Goal: Task Accomplishment & Management: Complete application form

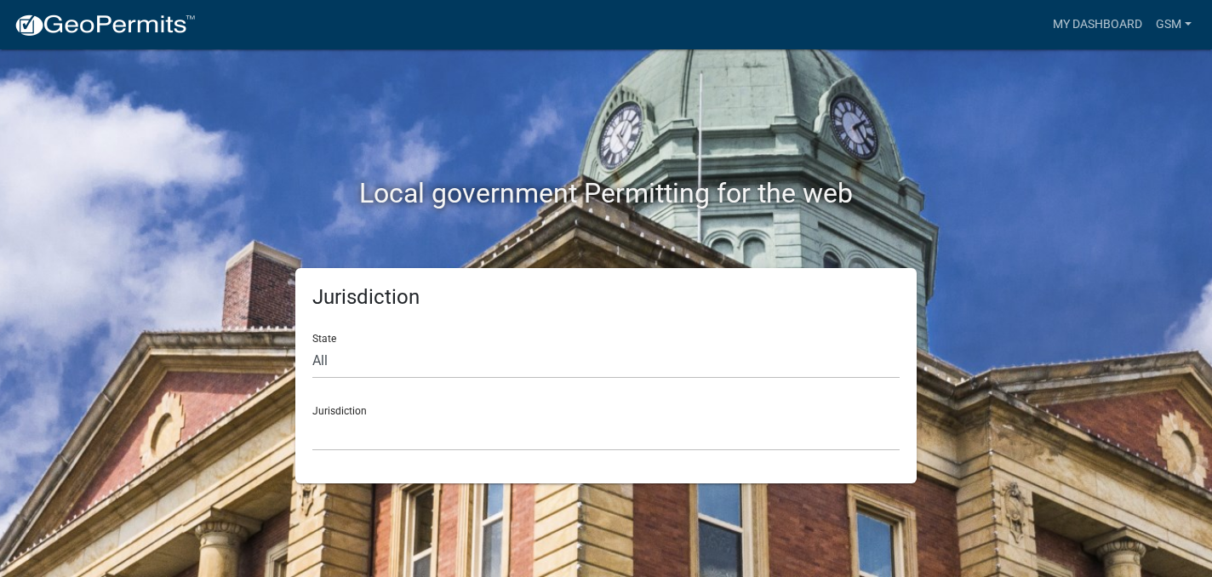
click at [327, 338] on div "State All [US_STATE] [US_STATE] [US_STATE] [US_STATE] [US_STATE] [US_STATE] [US…" at bounding box center [605, 349] width 587 height 59
click at [344, 409] on div "Jurisdiction [GEOGRAPHIC_DATA], [US_STATE] [GEOGRAPHIC_DATA], [US_STATE][PERSON…" at bounding box center [605, 421] width 587 height 59
click at [321, 358] on select "All [US_STATE] [US_STATE] [US_STATE] [US_STATE] [US_STATE] [US_STATE] [US_STATE…" at bounding box center [605, 361] width 587 height 35
select select "[US_STATE]"
click at [312, 344] on select "All [US_STATE] [US_STATE] [US_STATE] [US_STATE] [US_STATE] [US_STATE] [US_STATE…" at bounding box center [605, 361] width 587 height 35
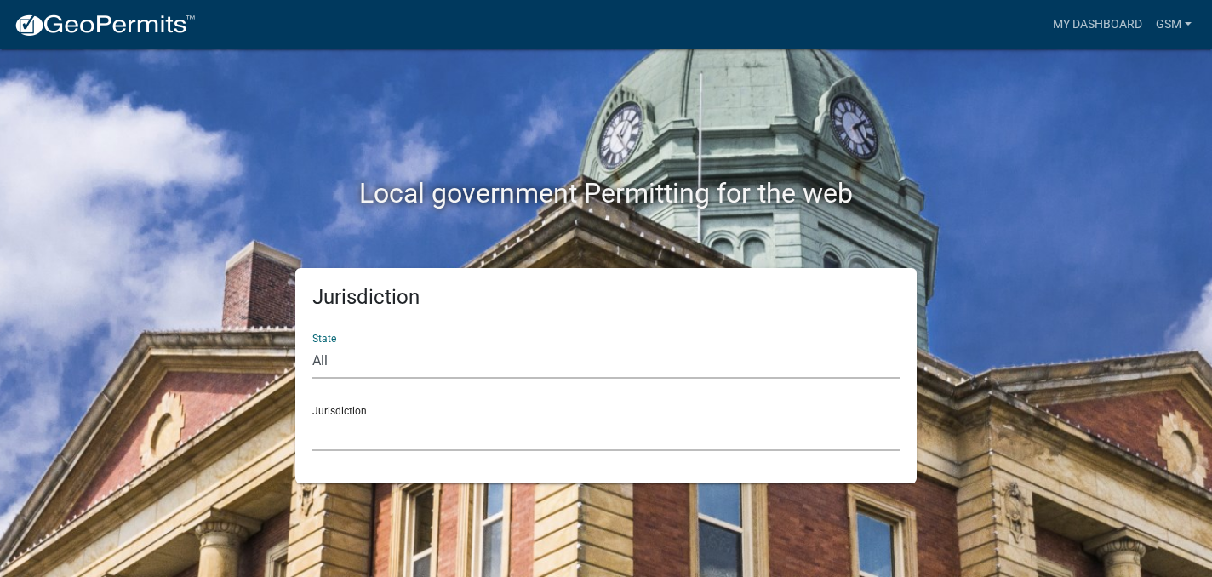
click at [323, 440] on select "[GEOGRAPHIC_DATA], [US_STATE] [GEOGRAPHIC_DATA], [US_STATE] [GEOGRAPHIC_DATA], …" at bounding box center [605, 433] width 587 height 35
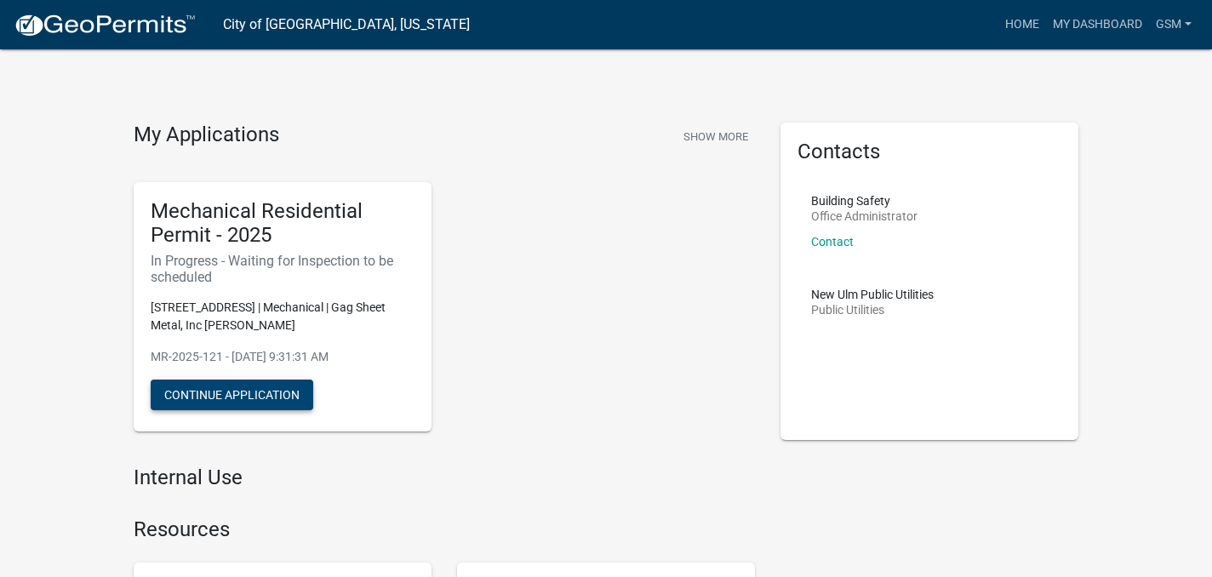
click at [217, 396] on button "Continue Application" at bounding box center [232, 395] width 163 height 31
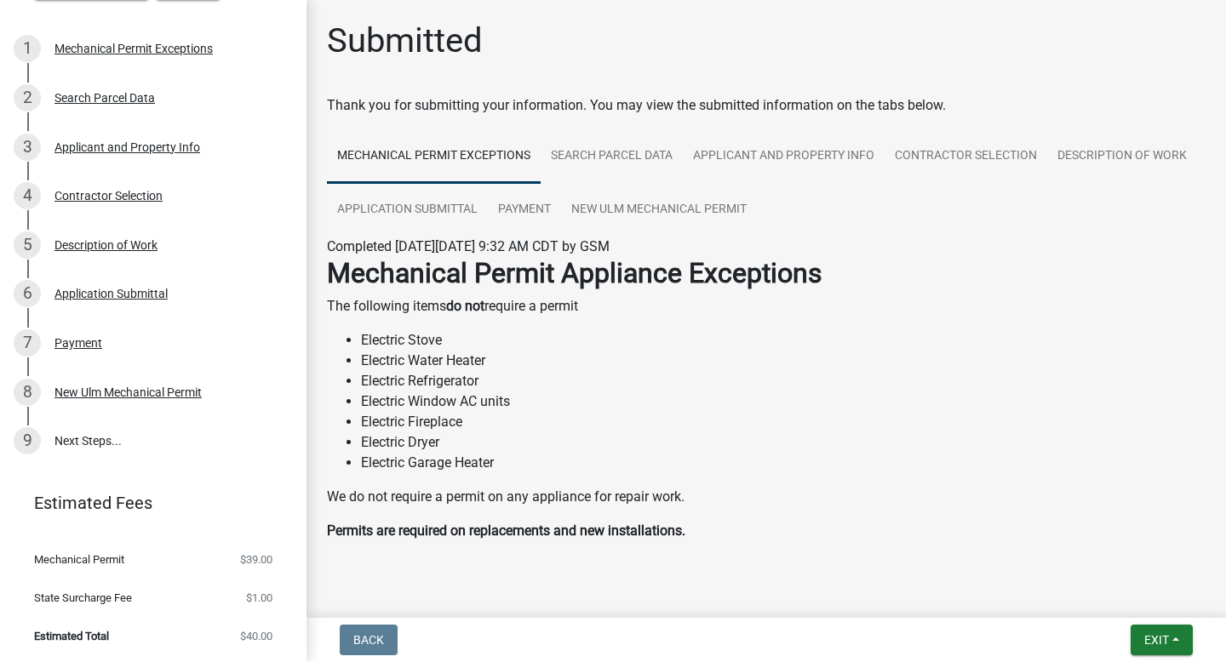
scroll to position [169, 0]
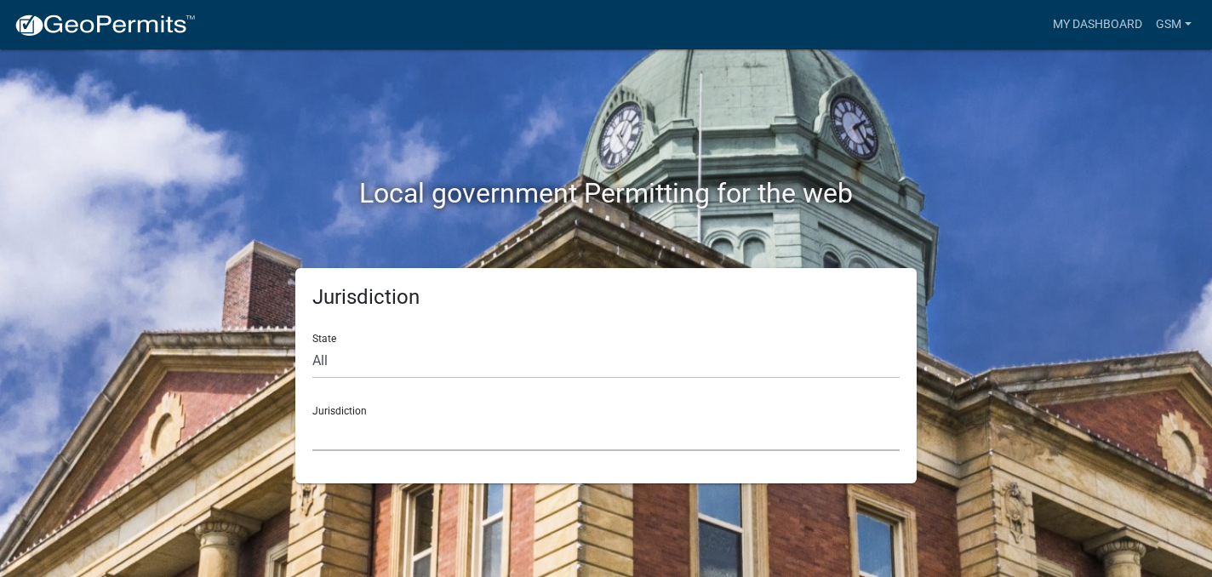
click at [361, 416] on select "[GEOGRAPHIC_DATA], [US_STATE] [GEOGRAPHIC_DATA], [US_STATE][PERSON_NAME][GEOGRA…" at bounding box center [605, 433] width 587 height 35
click at [323, 345] on select "All [US_STATE] [US_STATE] [US_STATE] [US_STATE] [US_STATE] [US_STATE] [US_STATE…" at bounding box center [605, 361] width 587 height 35
select select "[US_STATE]"
click at [312, 344] on select "All [US_STATE] [US_STATE] [US_STATE] [US_STATE] [US_STATE] [US_STATE] [US_STATE…" at bounding box center [605, 361] width 587 height 35
click at [347, 432] on select "[GEOGRAPHIC_DATA], [US_STATE] [GEOGRAPHIC_DATA], [US_STATE] [GEOGRAPHIC_DATA], …" at bounding box center [605, 433] width 587 height 35
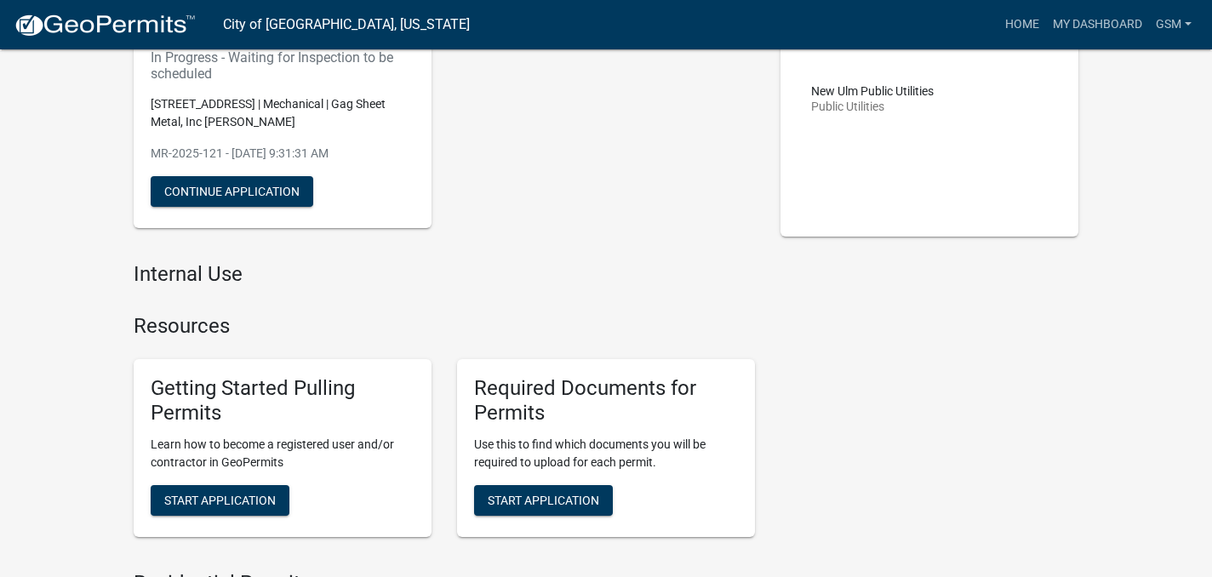
scroll to position [194, 0]
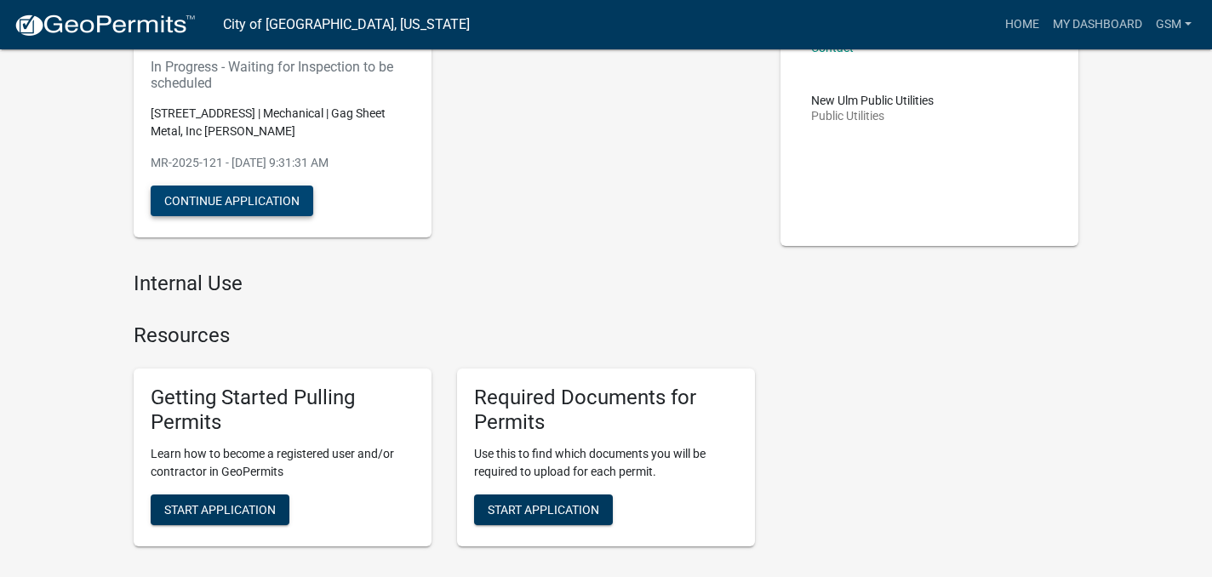
click at [274, 203] on button "Continue Application" at bounding box center [232, 201] width 163 height 31
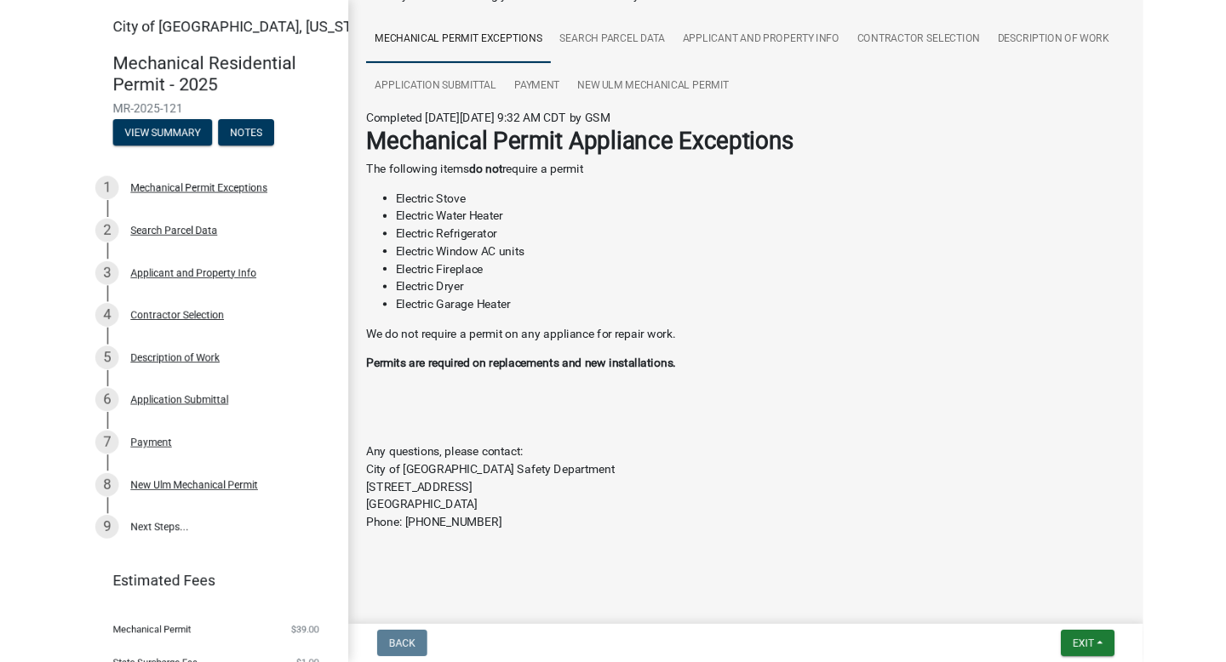
scroll to position [215, 0]
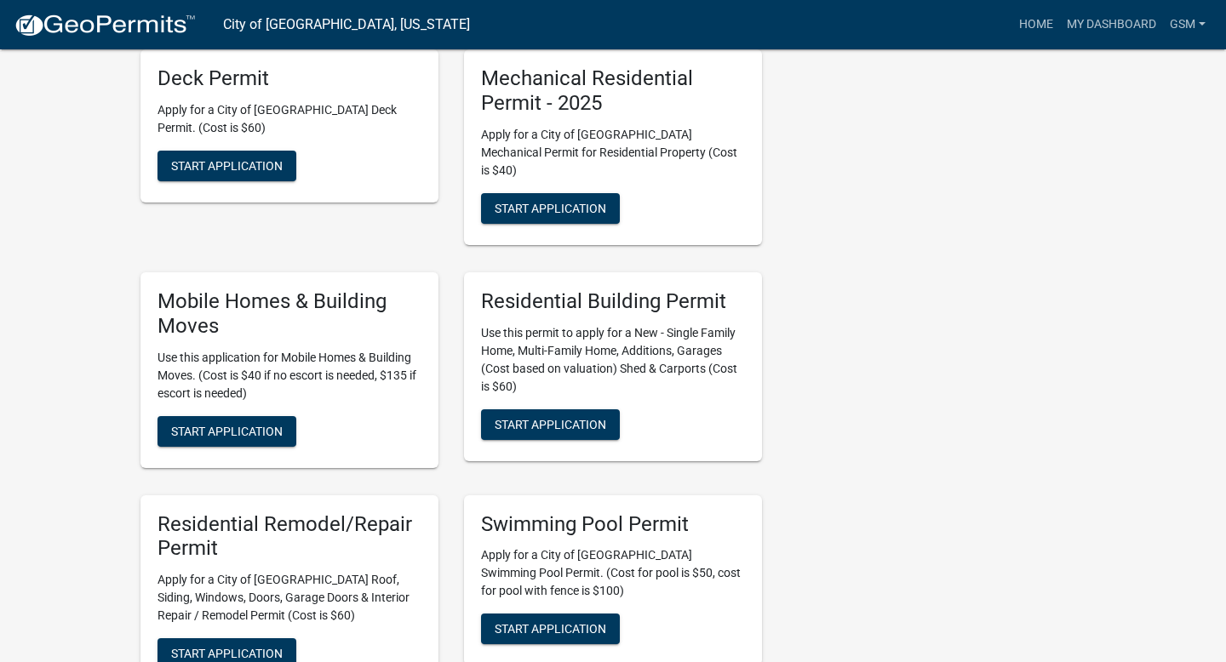
scroll to position [548, 0]
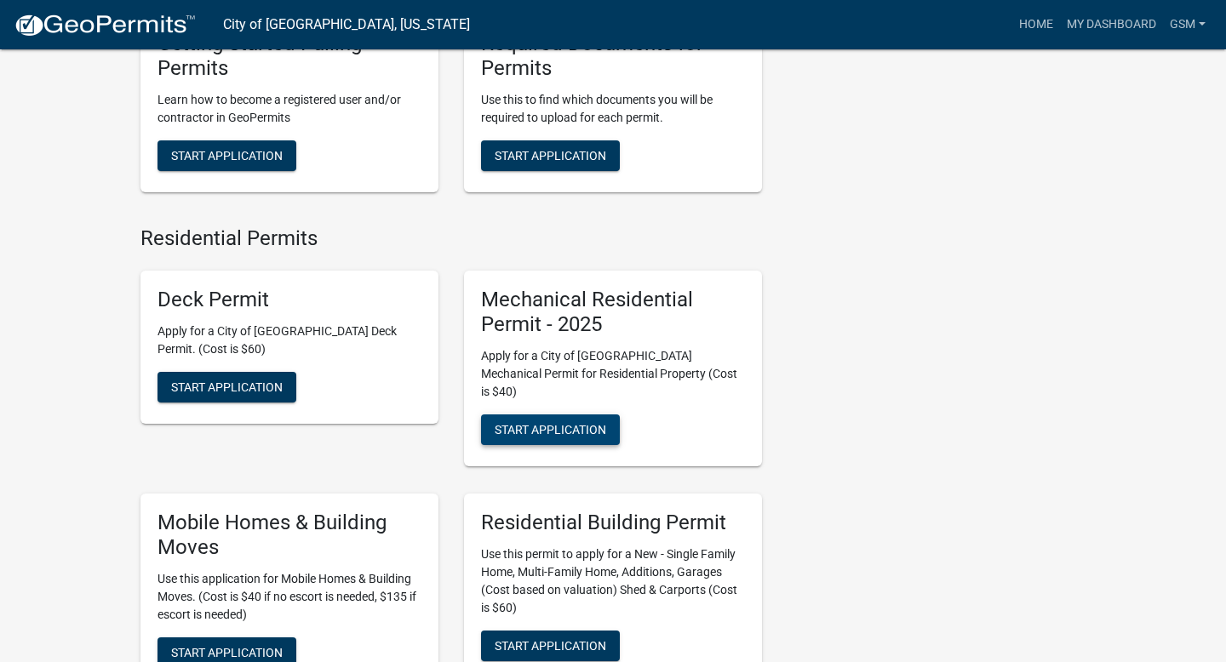
click at [549, 423] on span "Start Application" at bounding box center [551, 430] width 112 height 14
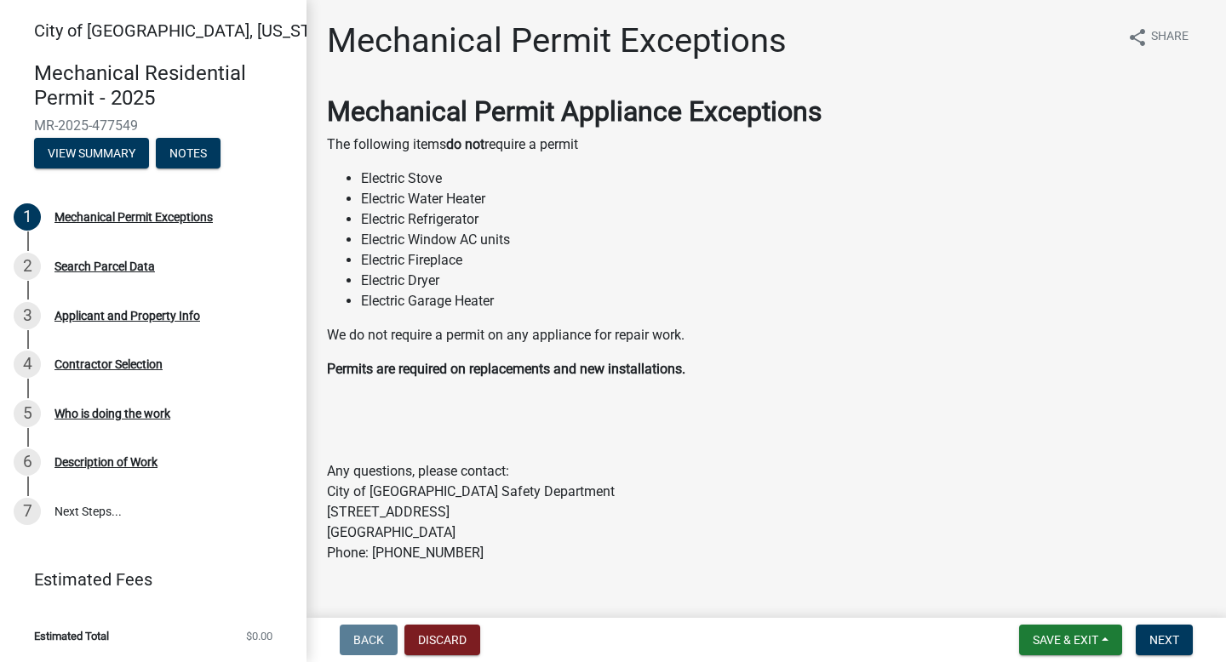
scroll to position [32, 0]
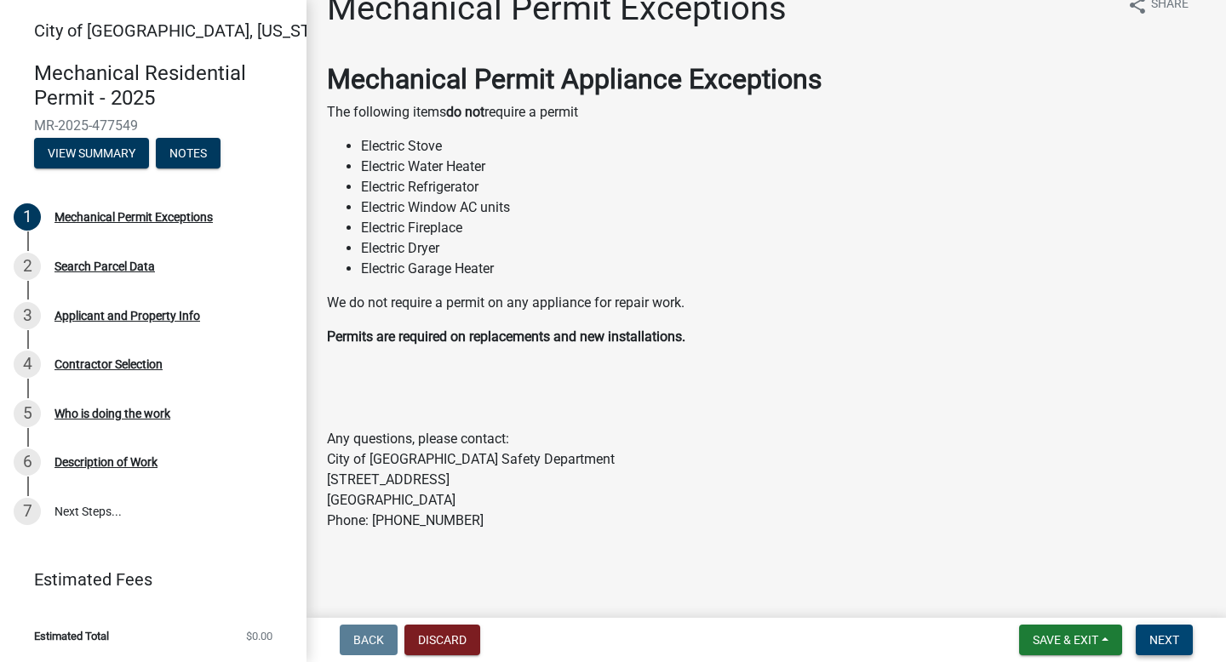
click at [1153, 576] on button "Next" at bounding box center [1164, 640] width 57 height 31
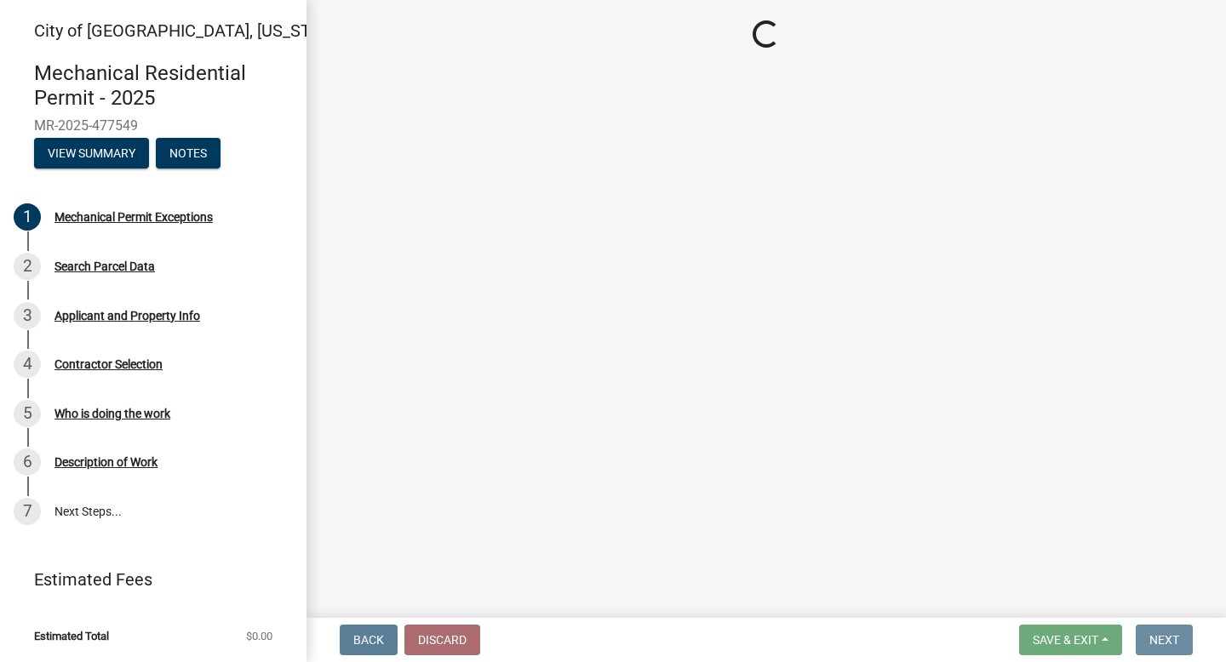
scroll to position [0, 0]
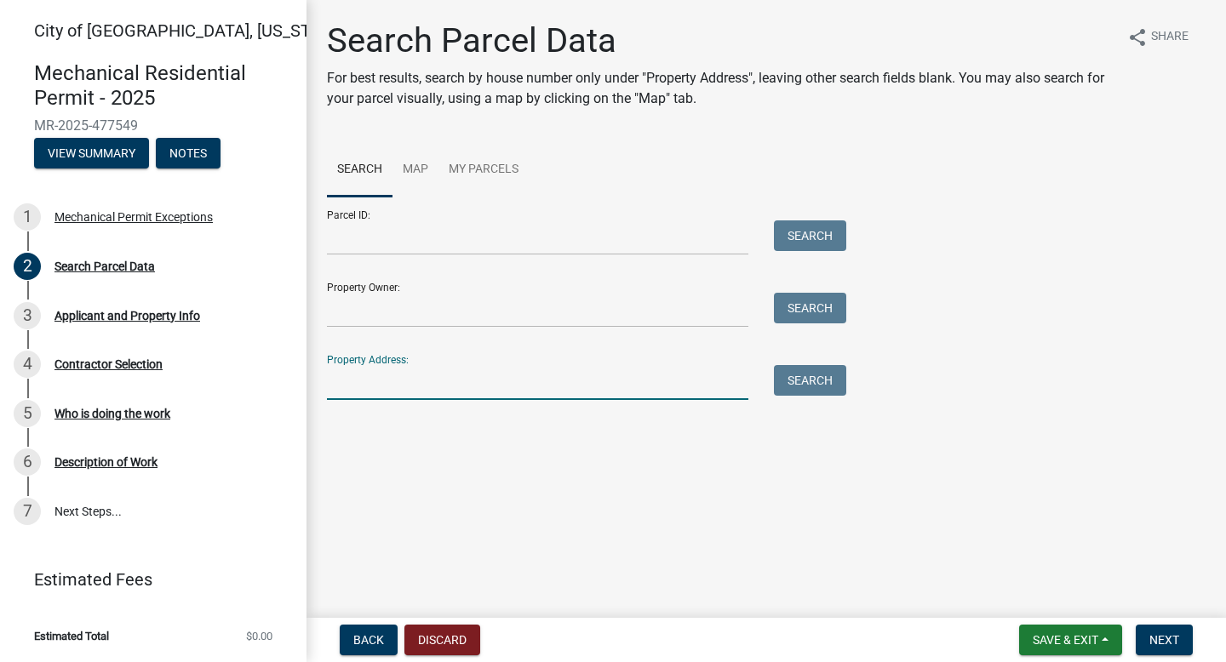
click at [369, 374] on input "Property Address:" at bounding box center [537, 382] width 421 height 35
type input "215 North Garden"
click at [816, 384] on button "Search" at bounding box center [810, 380] width 72 height 31
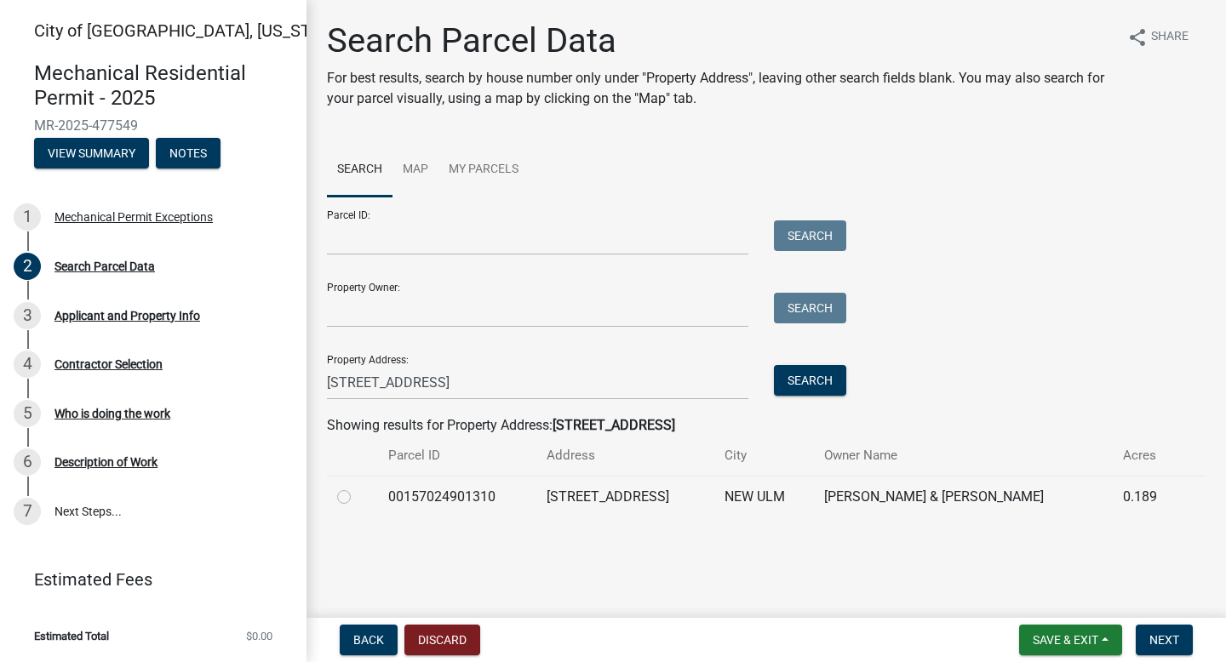
click at [358, 487] on label at bounding box center [358, 487] width 0 height 0
click at [358, 496] on input "radio" at bounding box center [363, 492] width 11 height 11
radio input "true"
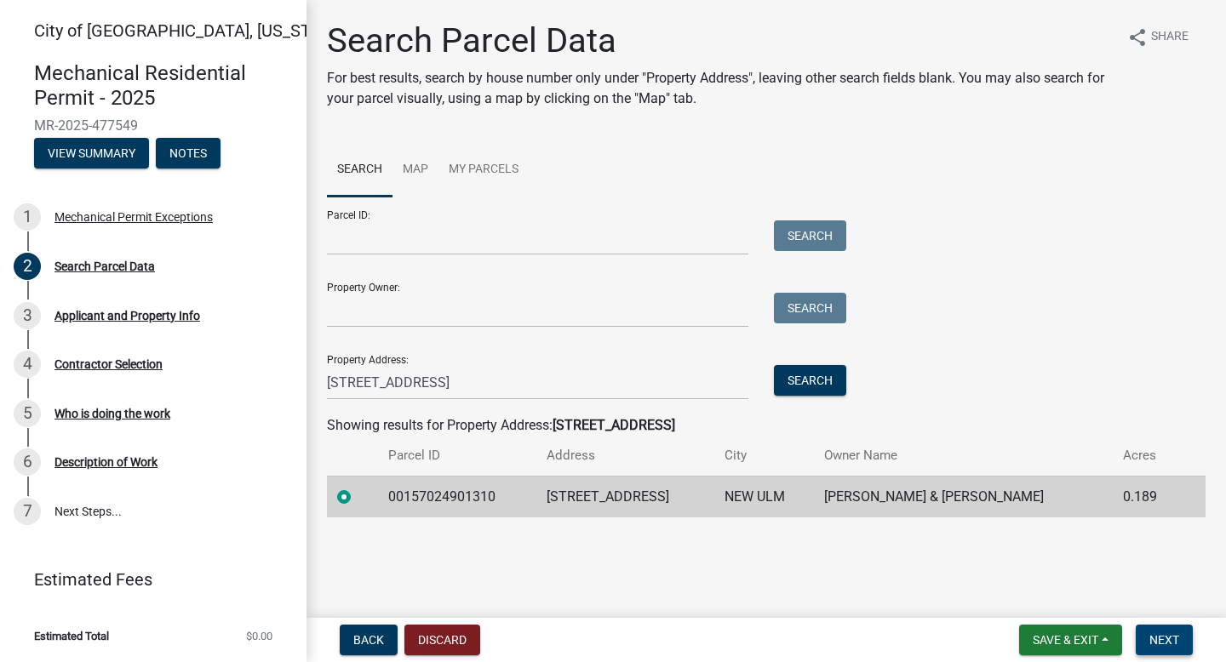
click at [1152, 576] on button "Next" at bounding box center [1164, 640] width 57 height 31
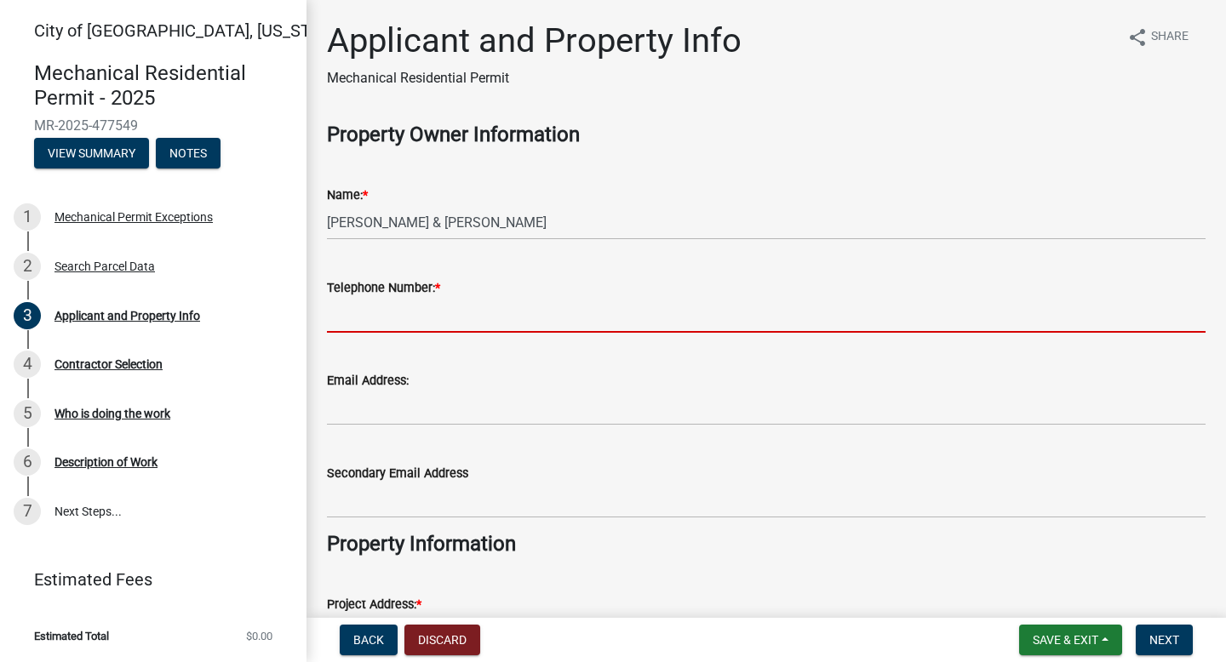
click at [338, 307] on input "Telephone Number: *" at bounding box center [766, 315] width 878 height 35
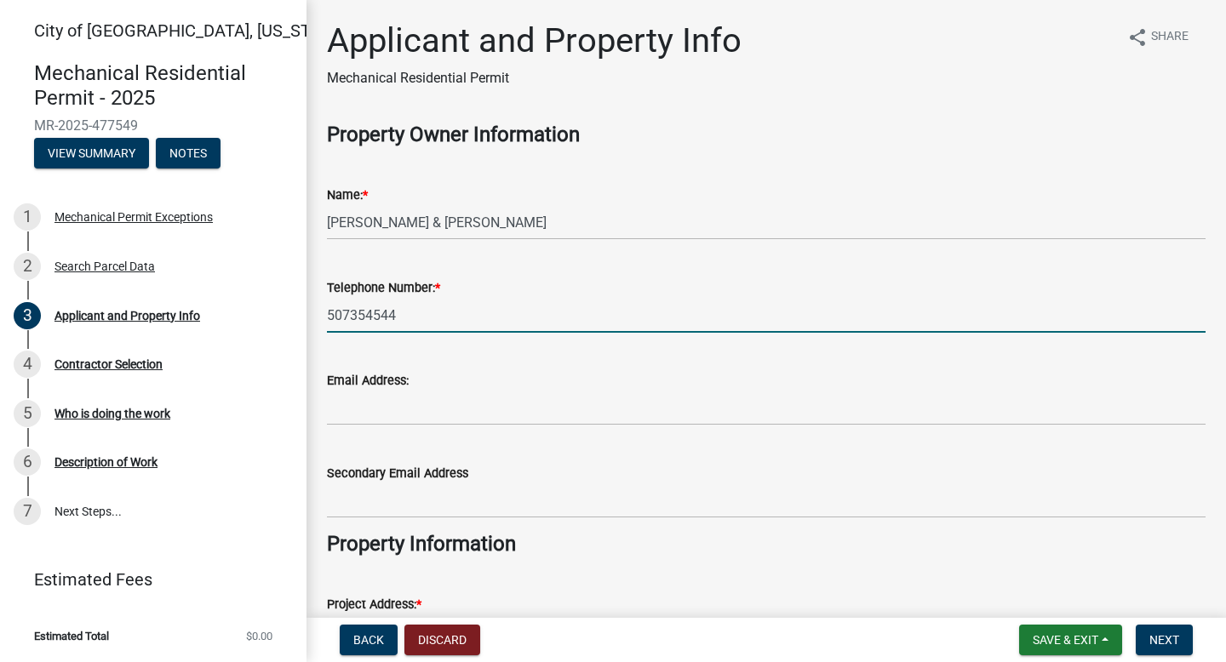
type input "5073545444"
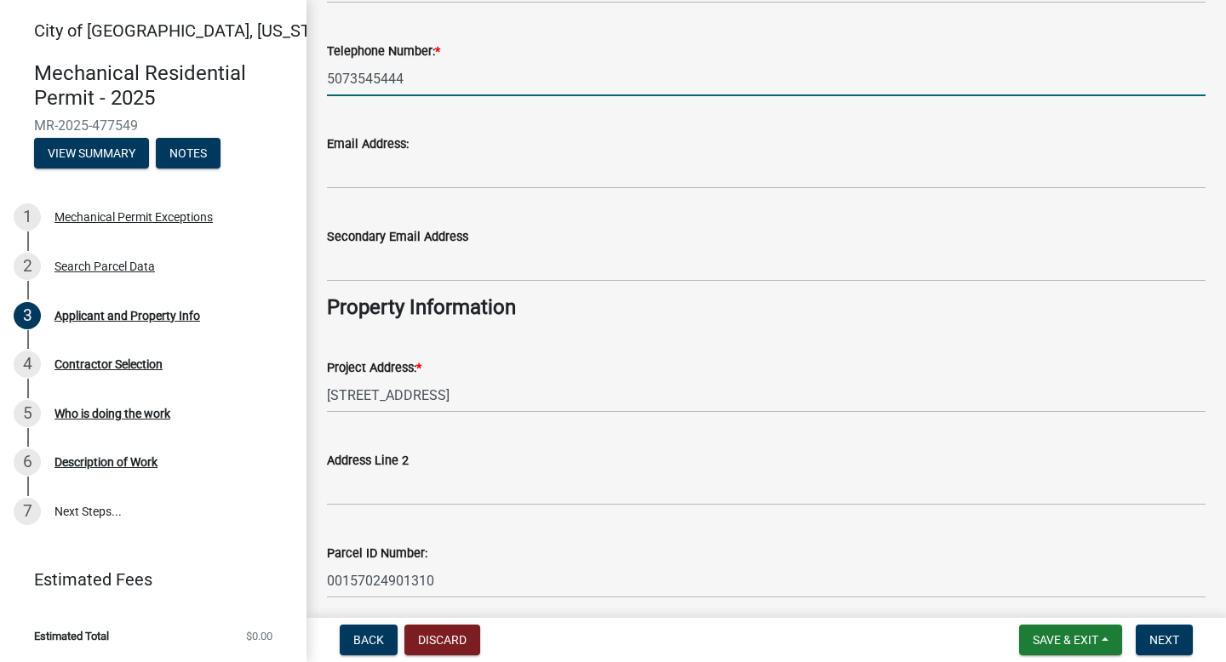
scroll to position [239, 0]
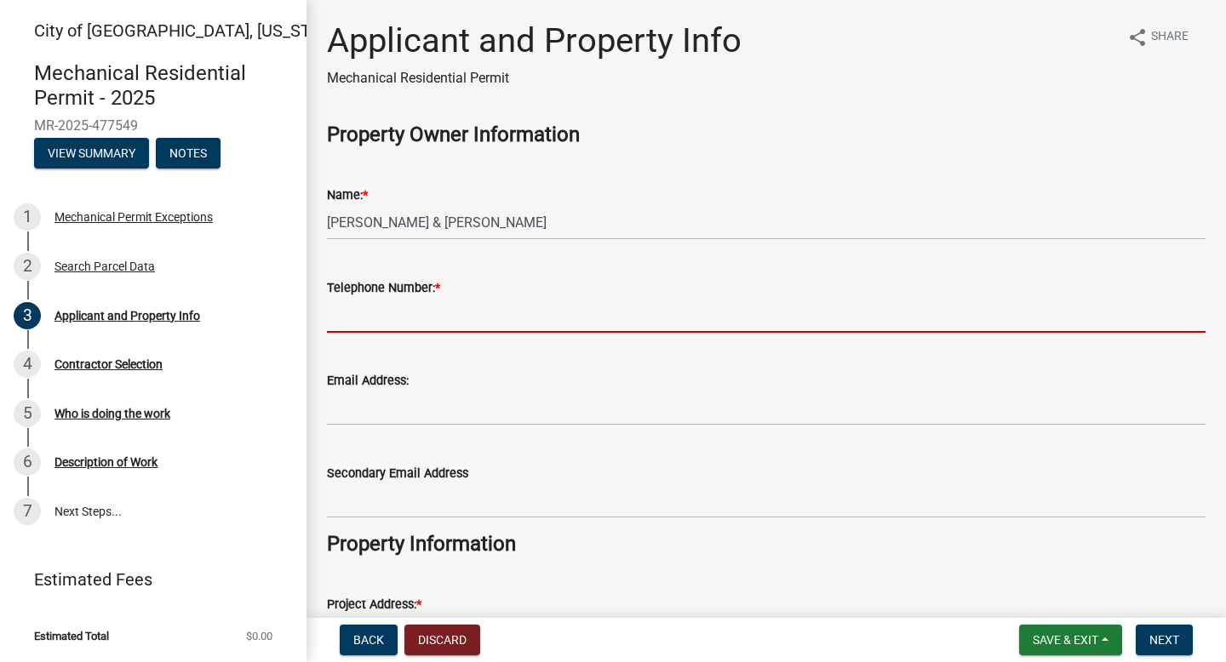
click at [352, 310] on input "Telephone Number: *" at bounding box center [766, 315] width 878 height 35
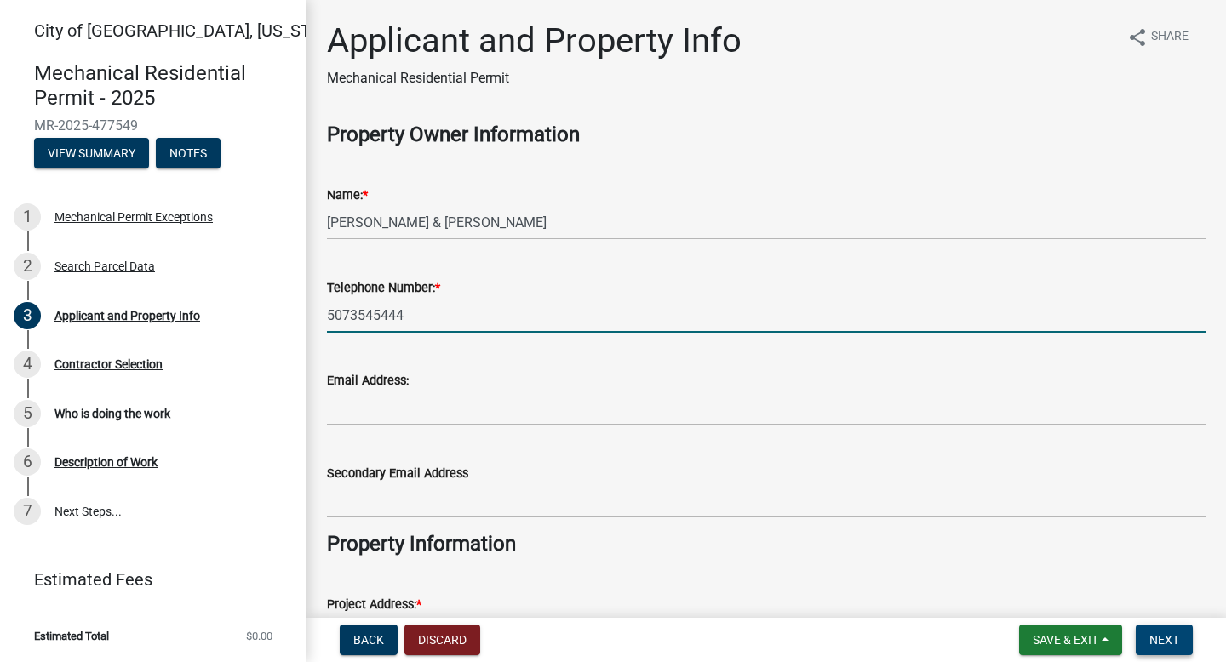
type input "5073545444"
click at [1151, 576] on button "Next" at bounding box center [1164, 640] width 57 height 31
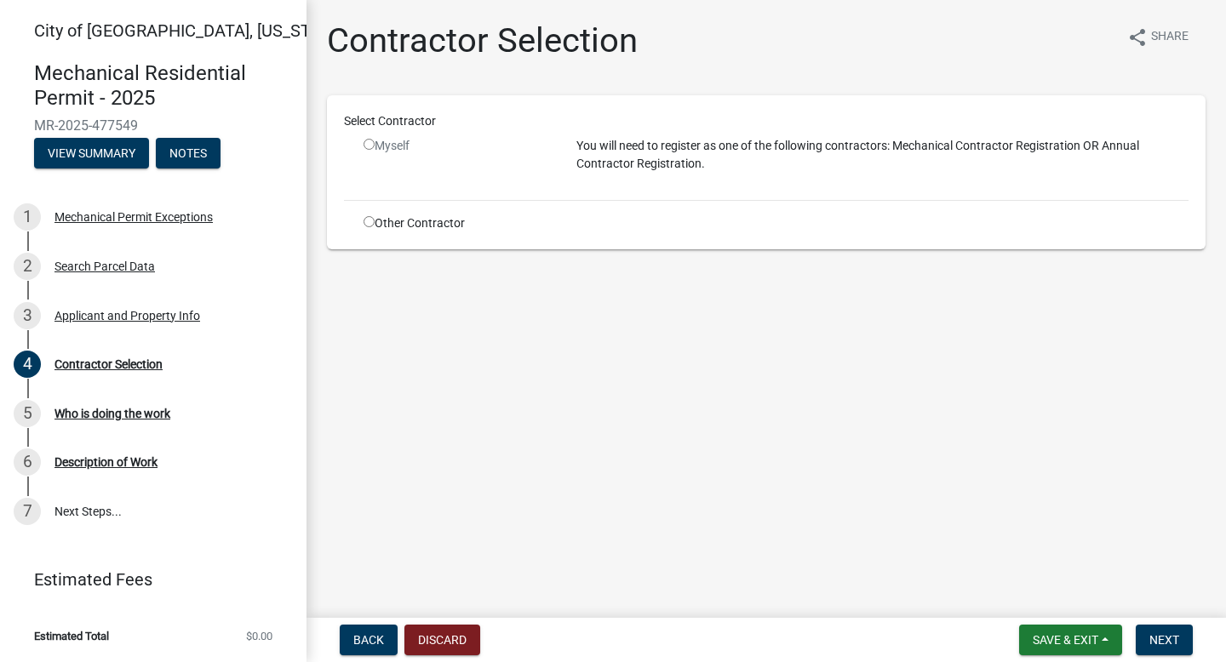
click at [373, 147] on input "radio" at bounding box center [368, 144] width 11 height 11
click at [368, 147] on input "radio" at bounding box center [368, 144] width 11 height 11
click at [369, 144] on input "radio" at bounding box center [368, 144] width 11 height 11
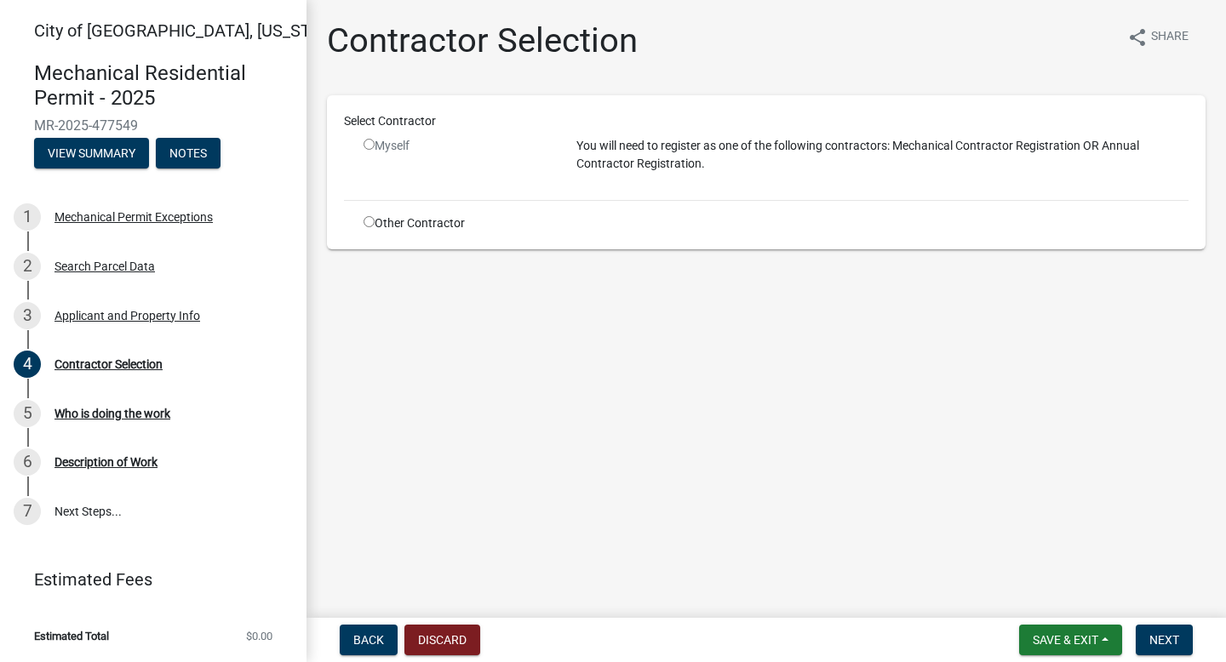
click at [369, 144] on input "radio" at bounding box center [368, 144] width 11 height 11
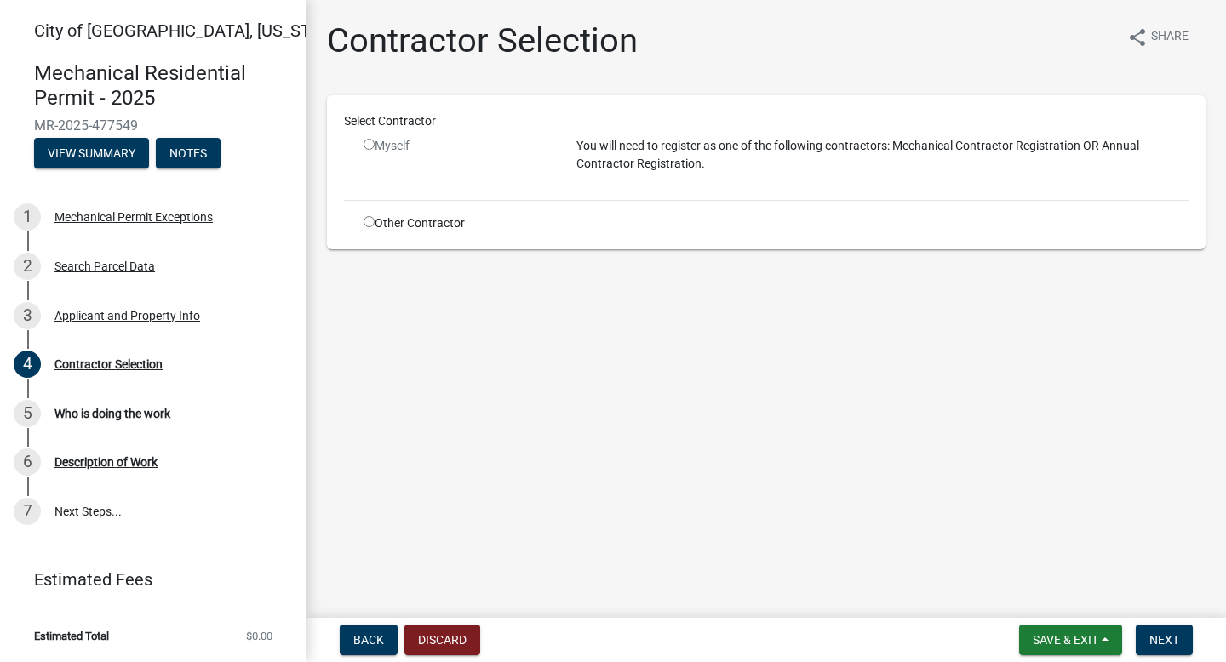
click at [369, 144] on input "radio" at bounding box center [368, 144] width 11 height 11
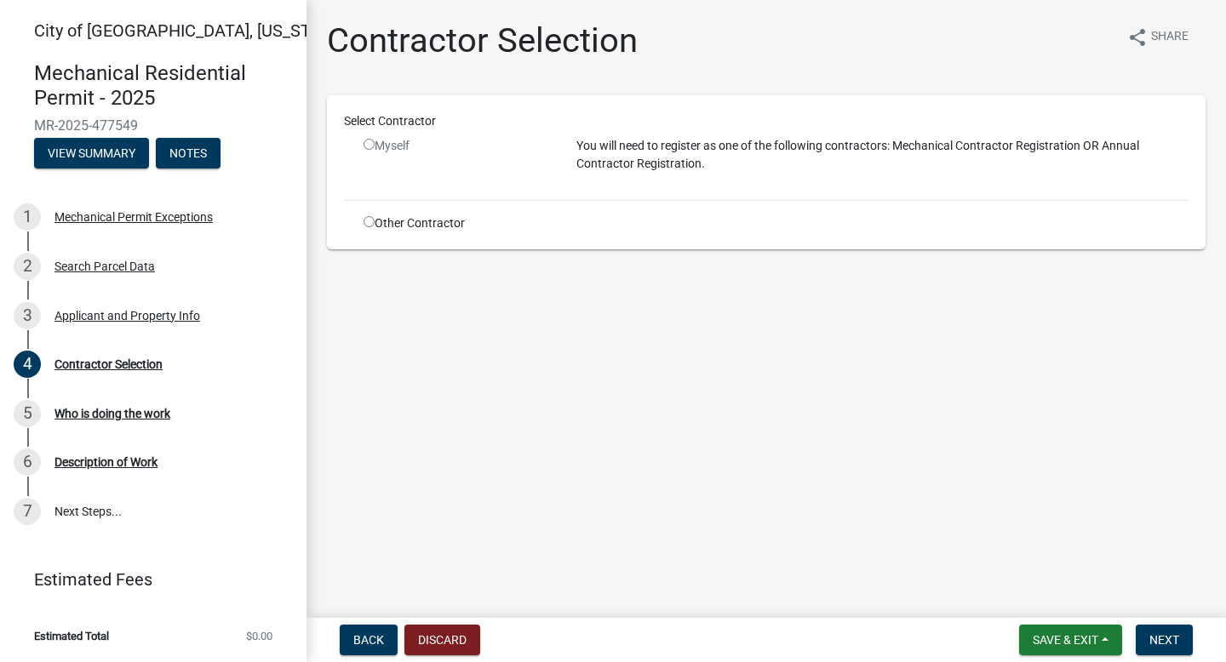
click at [369, 143] on input "radio" at bounding box center [368, 144] width 11 height 11
click at [369, 140] on input "radio" at bounding box center [368, 144] width 11 height 11
radio input "false"
drag, startPoint x: 369, startPoint y: 140, endPoint x: 381, endPoint y: 148, distance: 13.5
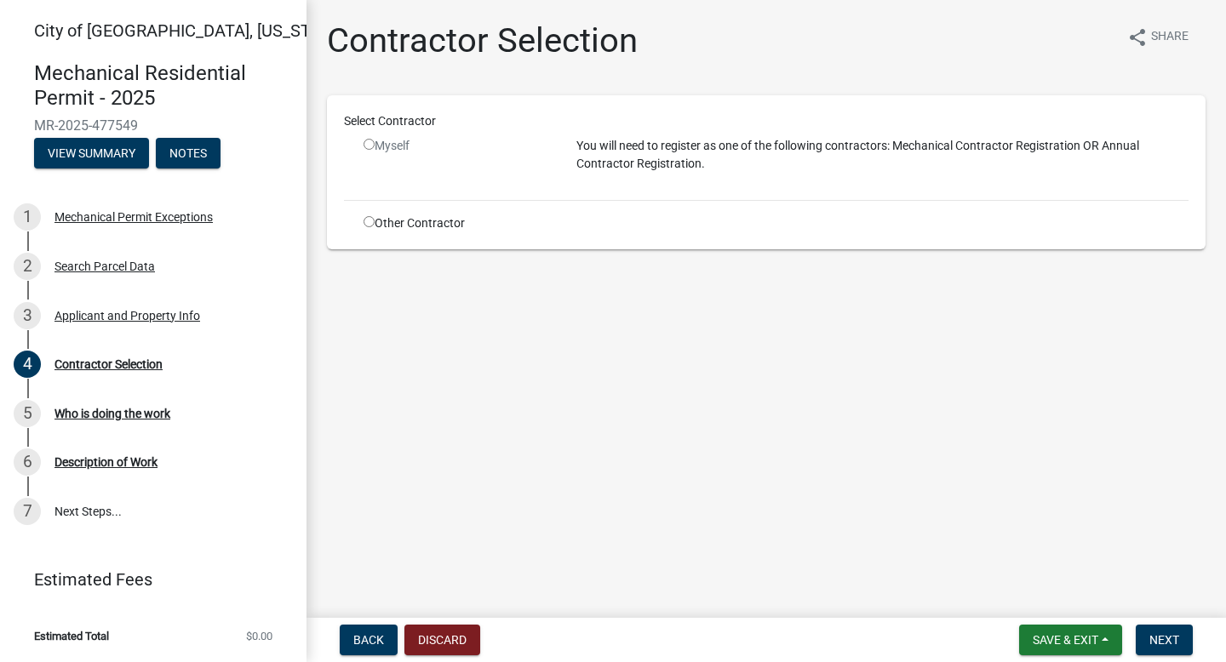
click at [381, 148] on div "Myself" at bounding box center [456, 146] width 187 height 18
click at [368, 576] on span "Back" at bounding box center [368, 640] width 31 height 14
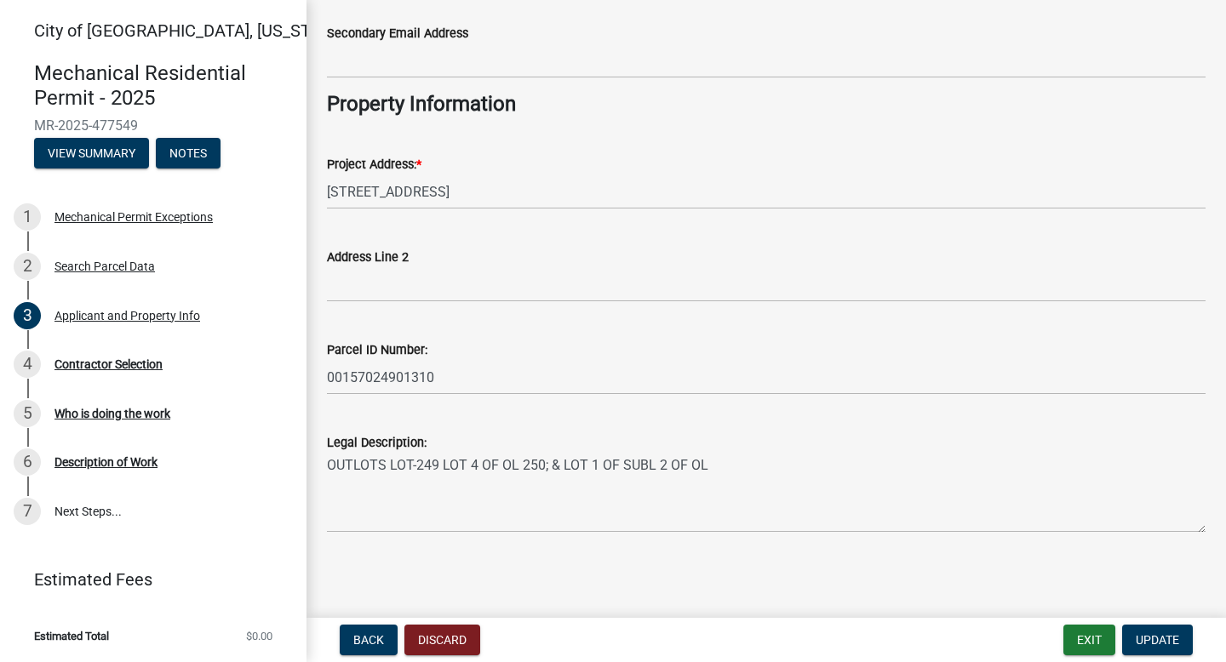
scroll to position [441, 0]
click at [1162, 576] on span "Update" at bounding box center [1157, 640] width 43 height 14
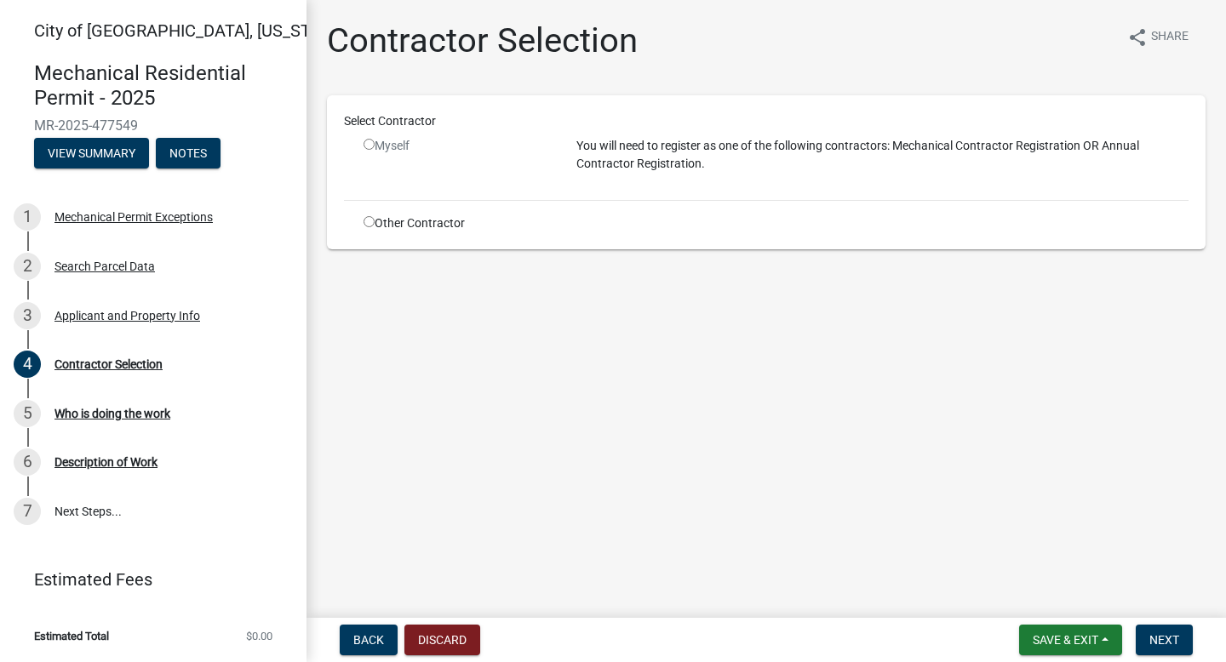
click at [371, 148] on input "radio" at bounding box center [368, 144] width 11 height 11
click at [369, 142] on input "radio" at bounding box center [368, 144] width 11 height 11
click at [369, 141] on input "radio" at bounding box center [368, 144] width 11 height 11
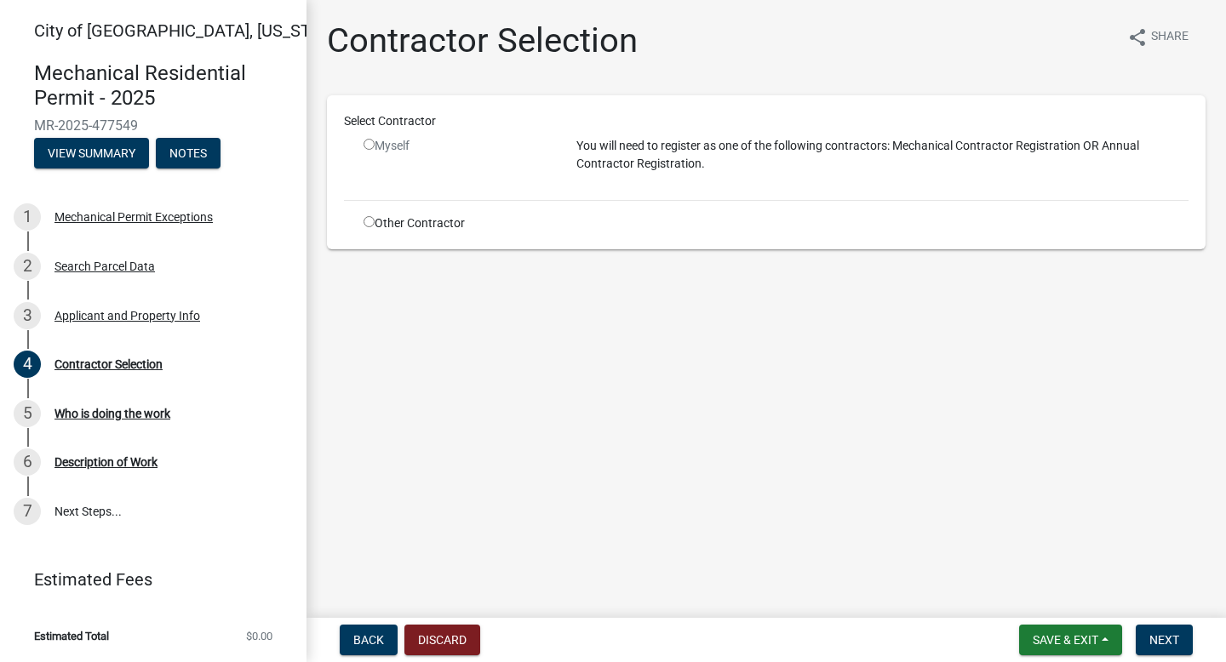
click at [369, 141] on input "radio" at bounding box center [368, 144] width 11 height 11
click at [369, 138] on div "Myself" at bounding box center [456, 146] width 187 height 18
click at [369, 137] on div "Myself" at bounding box center [456, 146] width 187 height 18
click at [367, 146] on input "radio" at bounding box center [368, 144] width 11 height 11
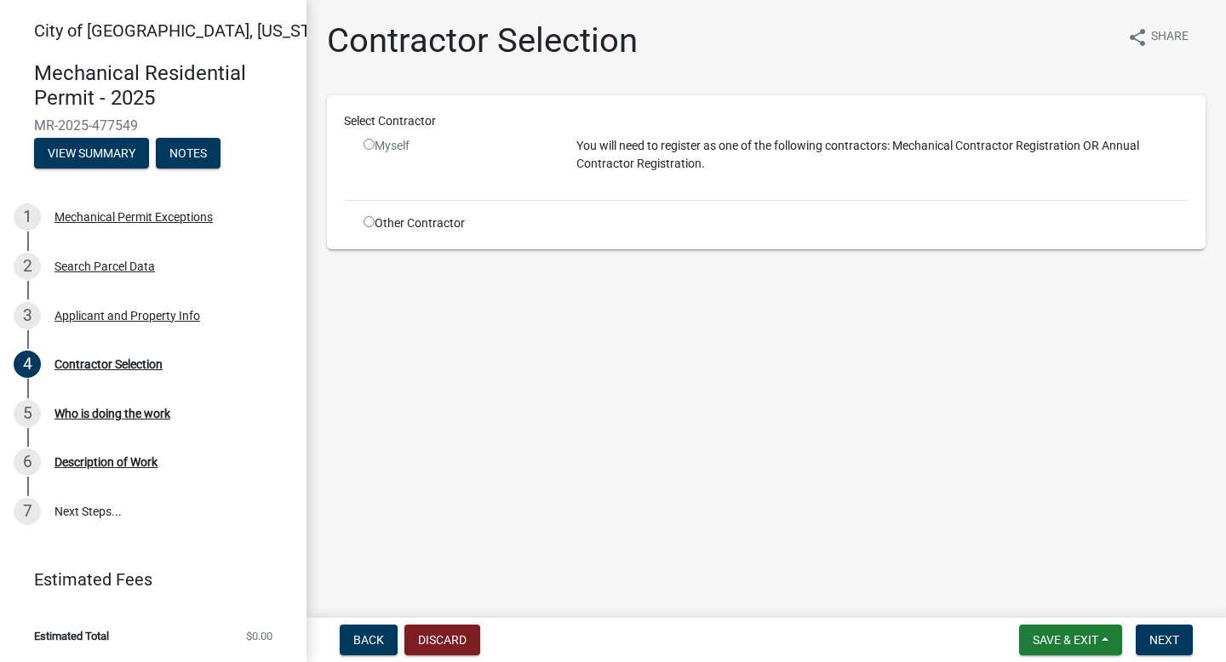
click at [367, 146] on input "radio" at bounding box center [368, 144] width 11 height 11
click at [367, 144] on input "radio" at bounding box center [368, 144] width 11 height 11
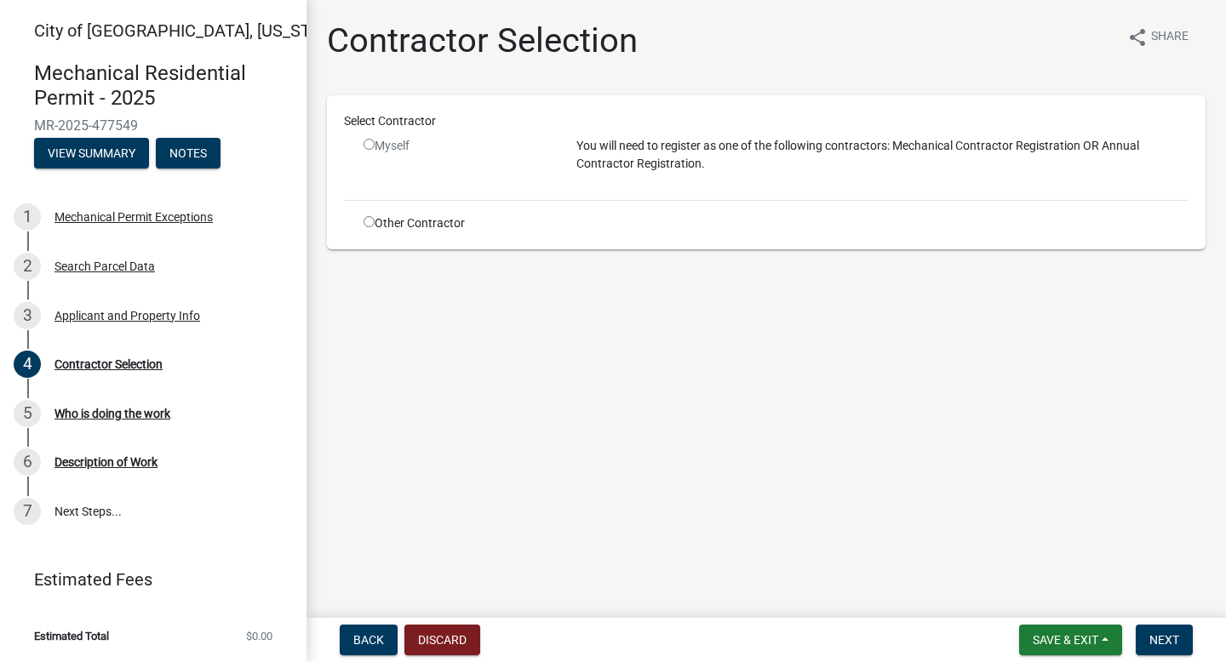
click at [367, 143] on input "radio" at bounding box center [368, 144] width 11 height 11
click at [365, 144] on input "radio" at bounding box center [368, 144] width 11 height 11
radio input "false"
click at [1164, 576] on span "Next" at bounding box center [1164, 640] width 30 height 14
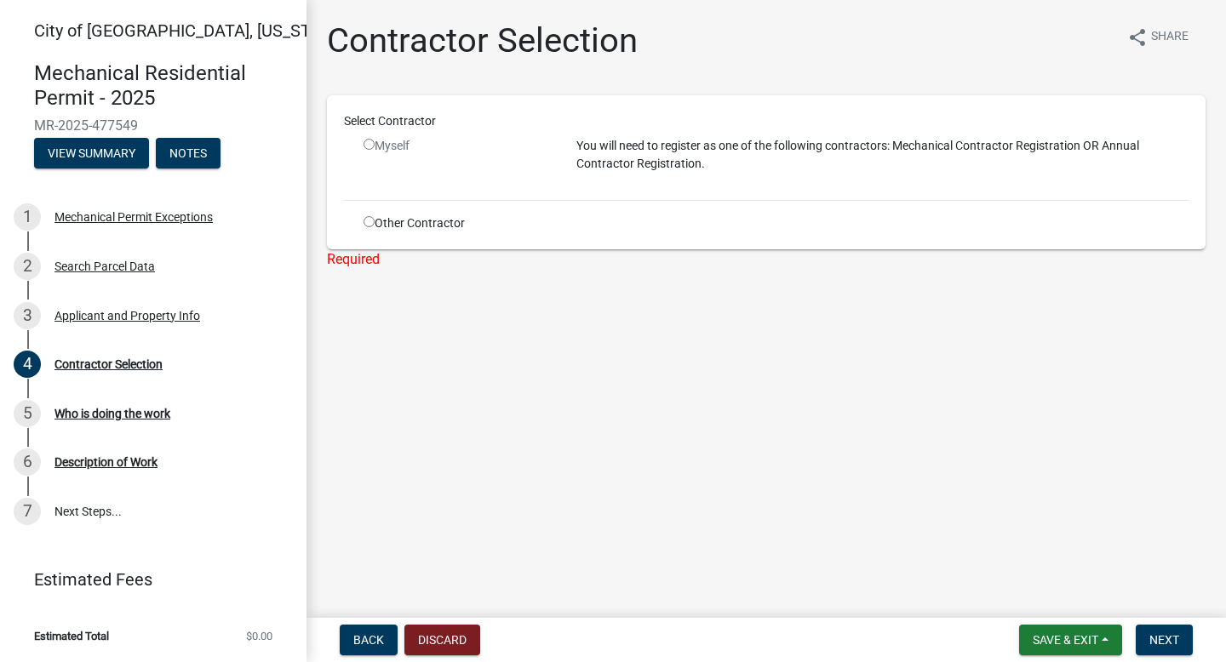
click at [369, 222] on input "radio" at bounding box center [368, 221] width 11 height 11
radio input "true"
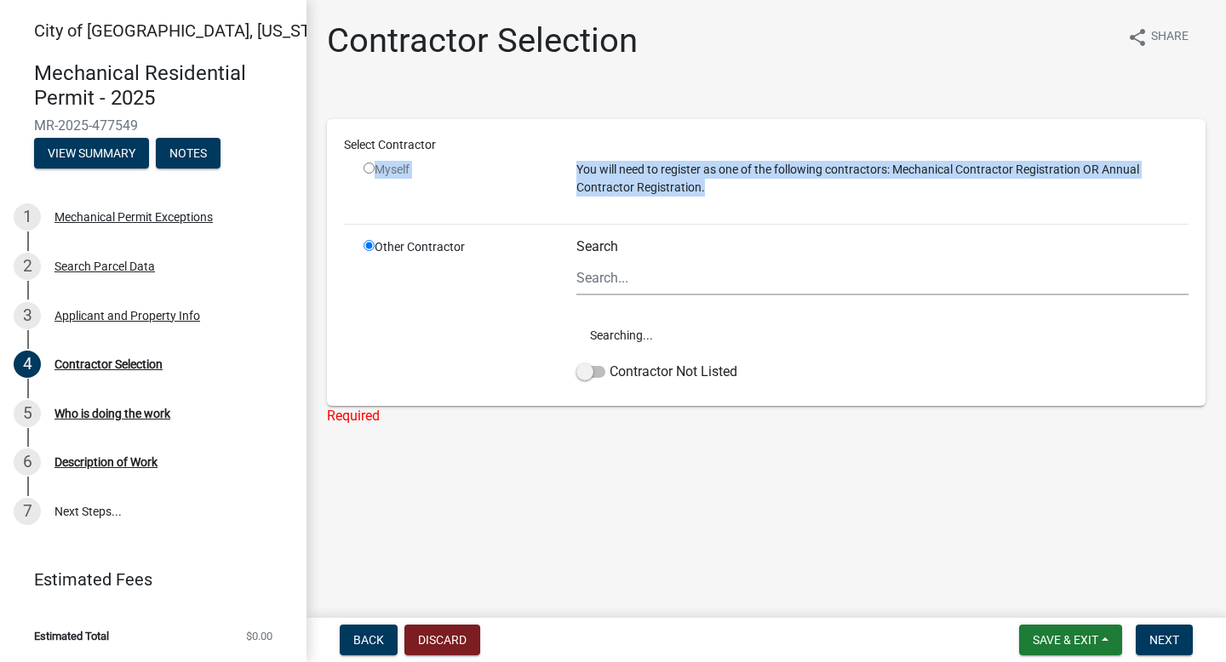
click at [369, 222] on div "Select Contractor Myself You will need to register as one of the following cont…" at bounding box center [766, 262] width 844 height 253
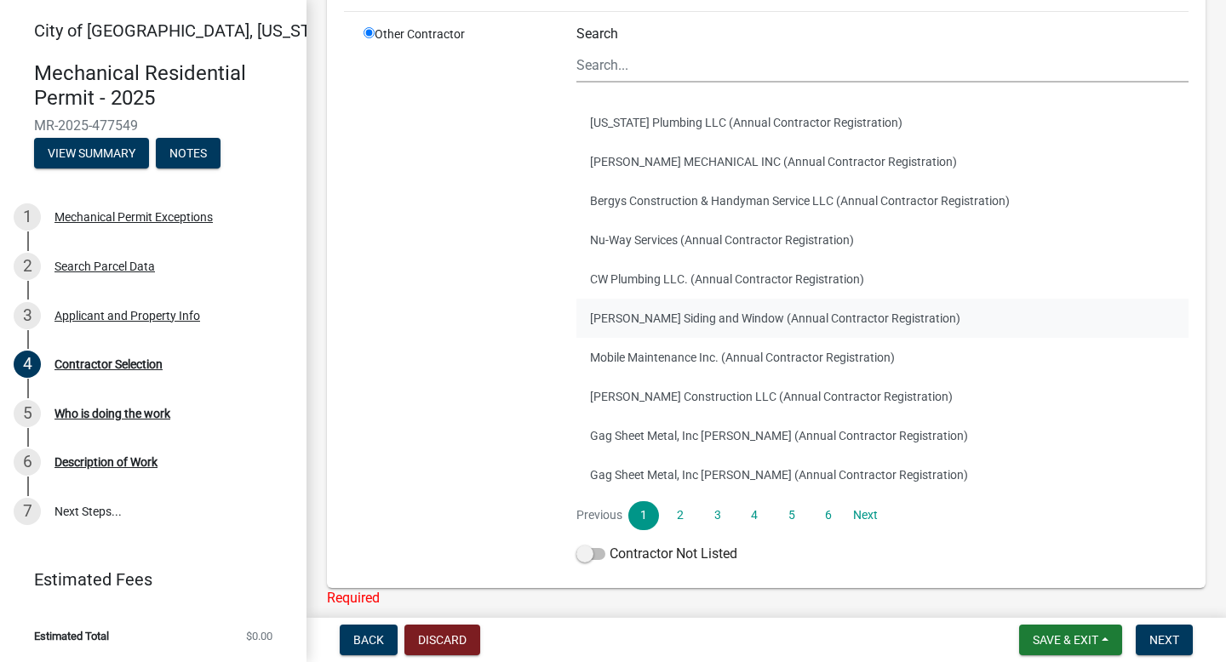
scroll to position [217, 0]
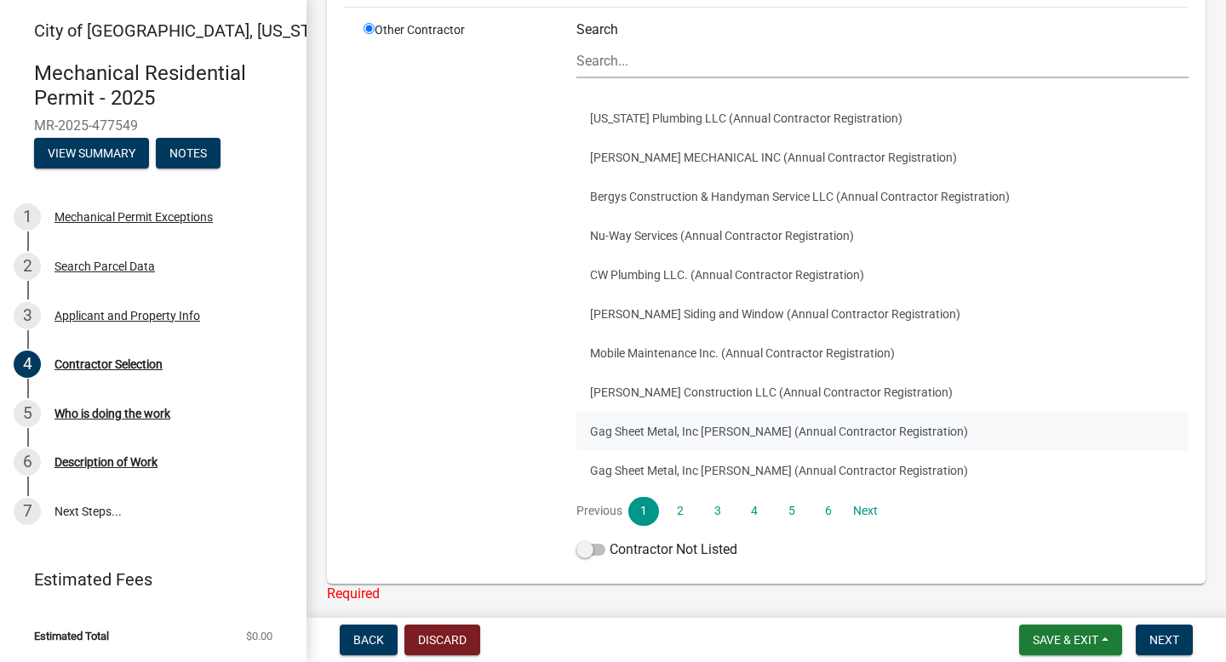
click at [723, 438] on button "Gag Sheet Metal, Inc Dan Gag (Annual Contractor Registration)" at bounding box center [882, 431] width 612 height 39
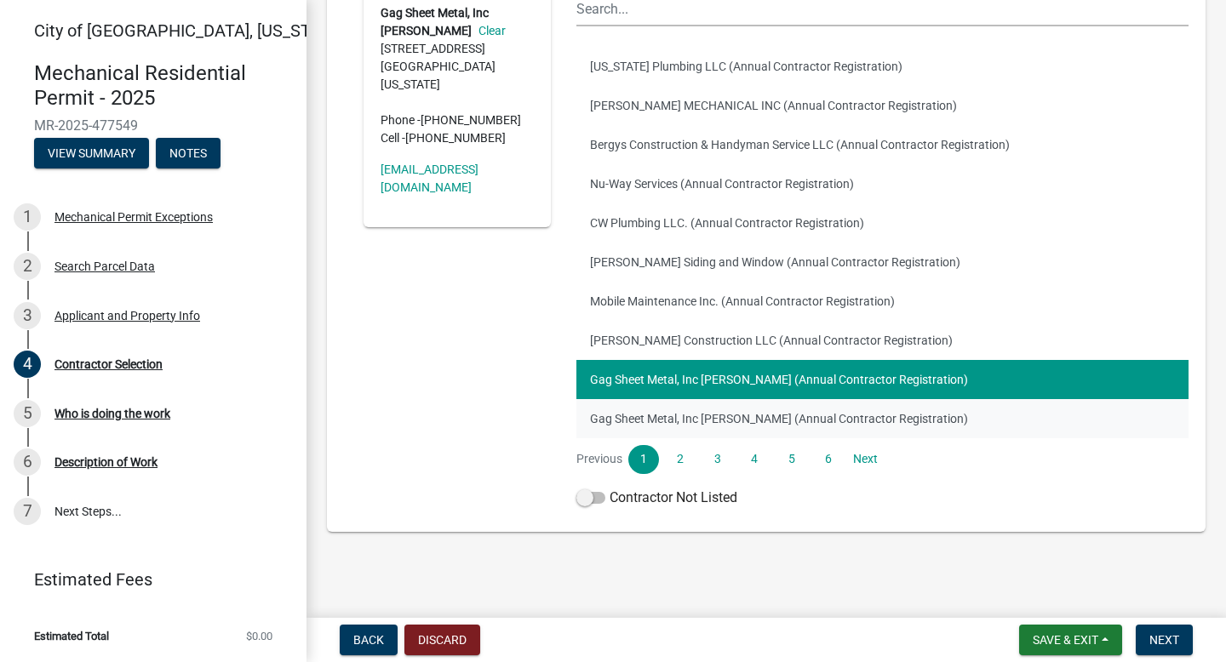
scroll to position [266, 0]
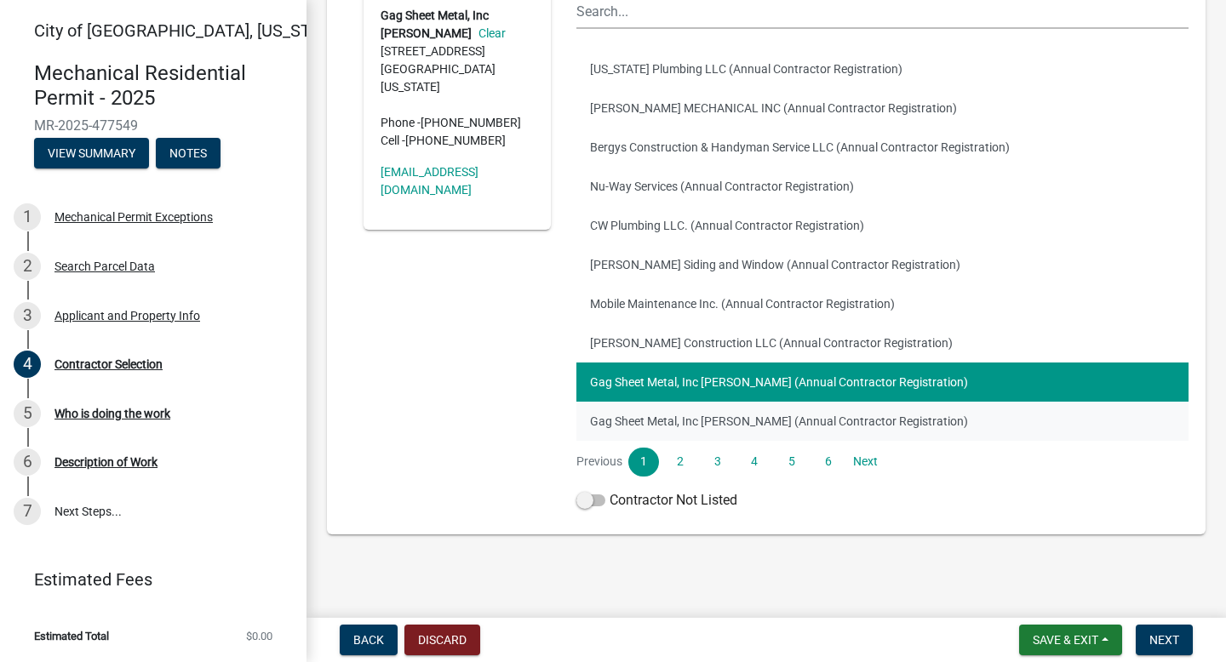
click at [705, 409] on button "Gag Sheet Metal, Inc Daniele Sharits (Annual Contractor Registration)" at bounding box center [882, 421] width 612 height 39
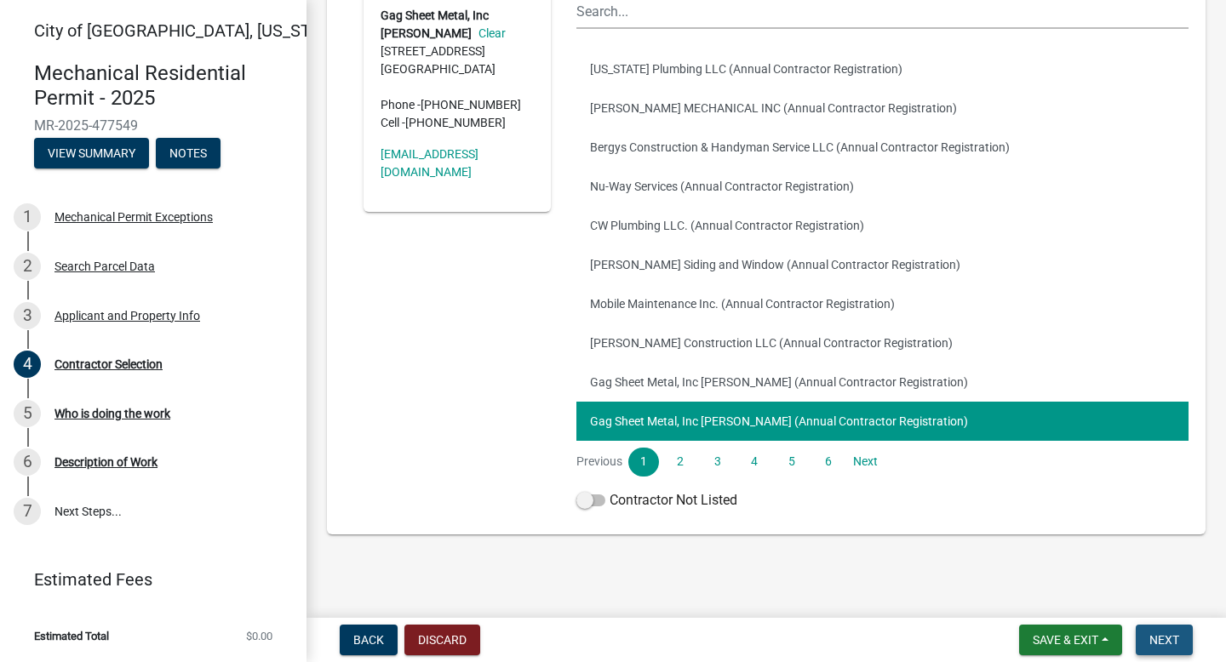
click at [1153, 576] on button "Next" at bounding box center [1164, 640] width 57 height 31
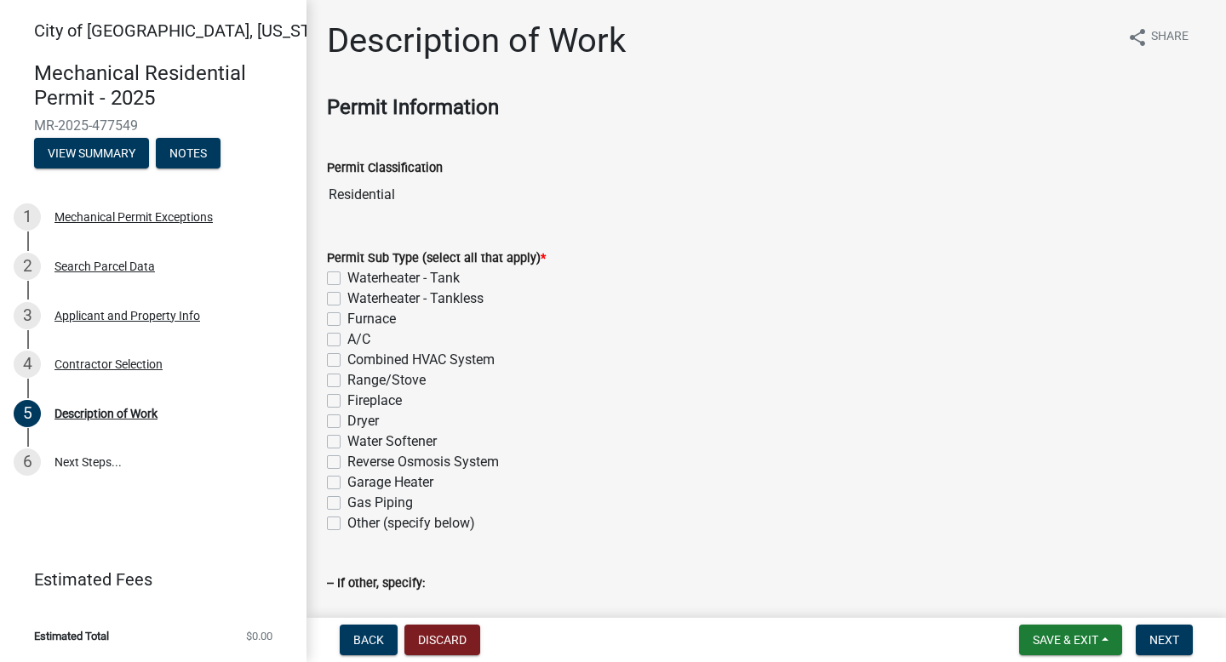
click at [347, 378] on label "Range/Stove" at bounding box center [386, 380] width 78 height 20
click at [347, 378] on input "Range/Stove" at bounding box center [352, 375] width 11 height 11
checkbox input "true"
checkbox input "false"
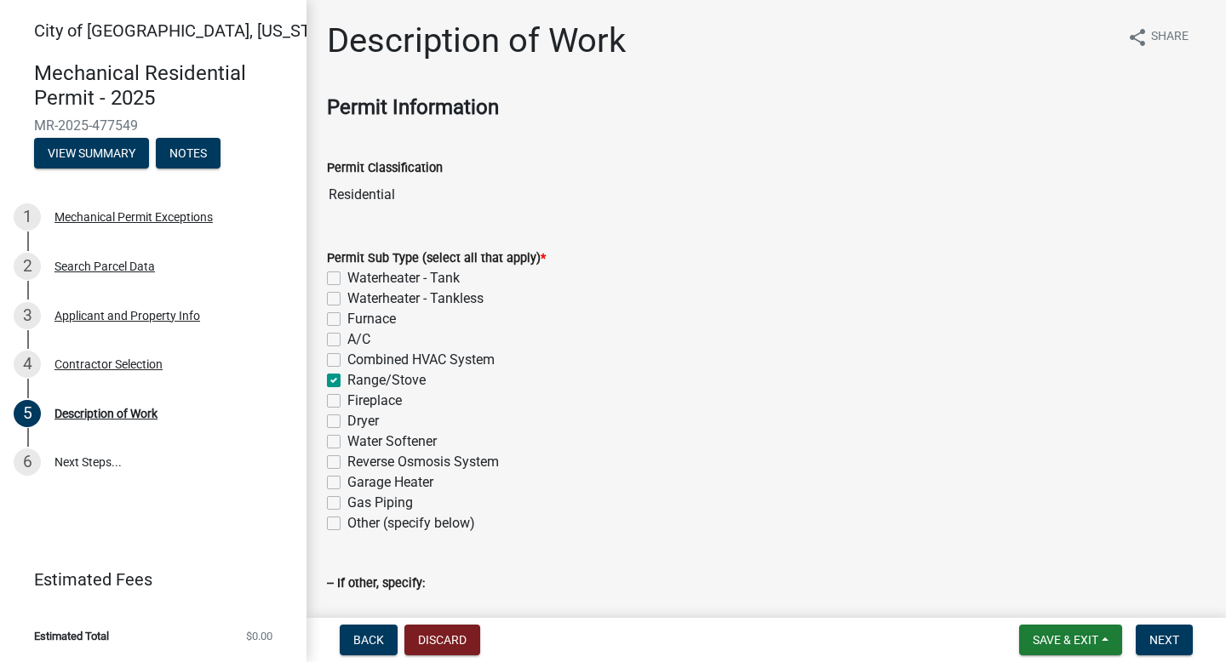
checkbox input "false"
checkbox input "true"
checkbox input "false"
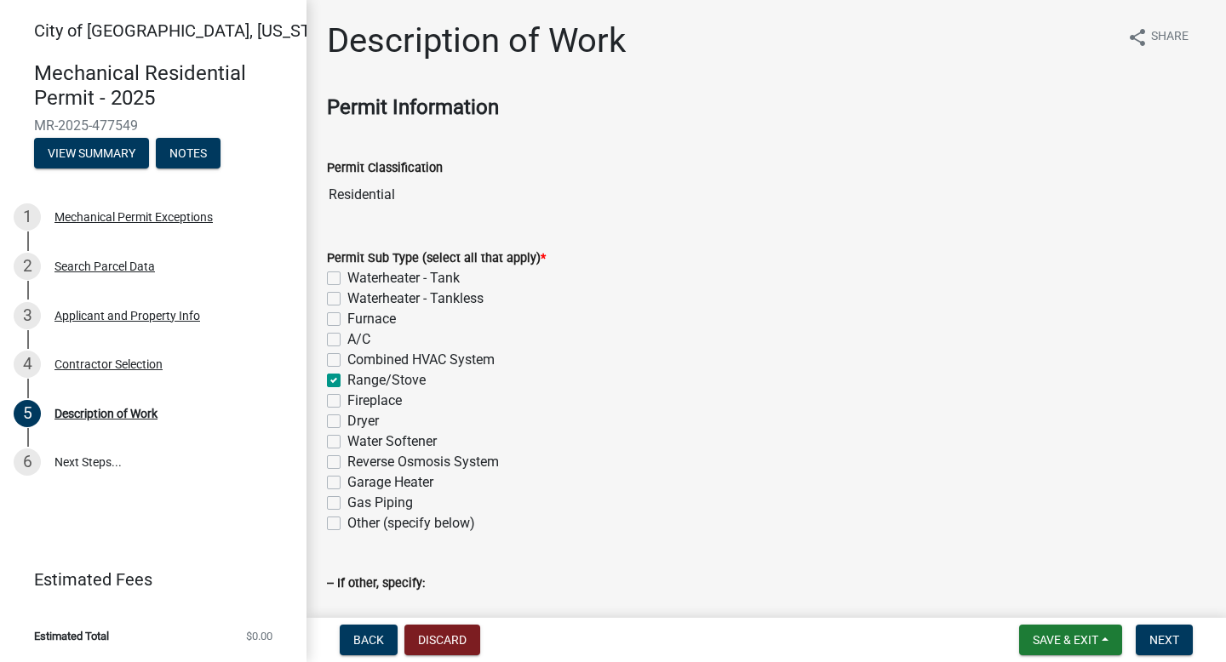
checkbox input "false"
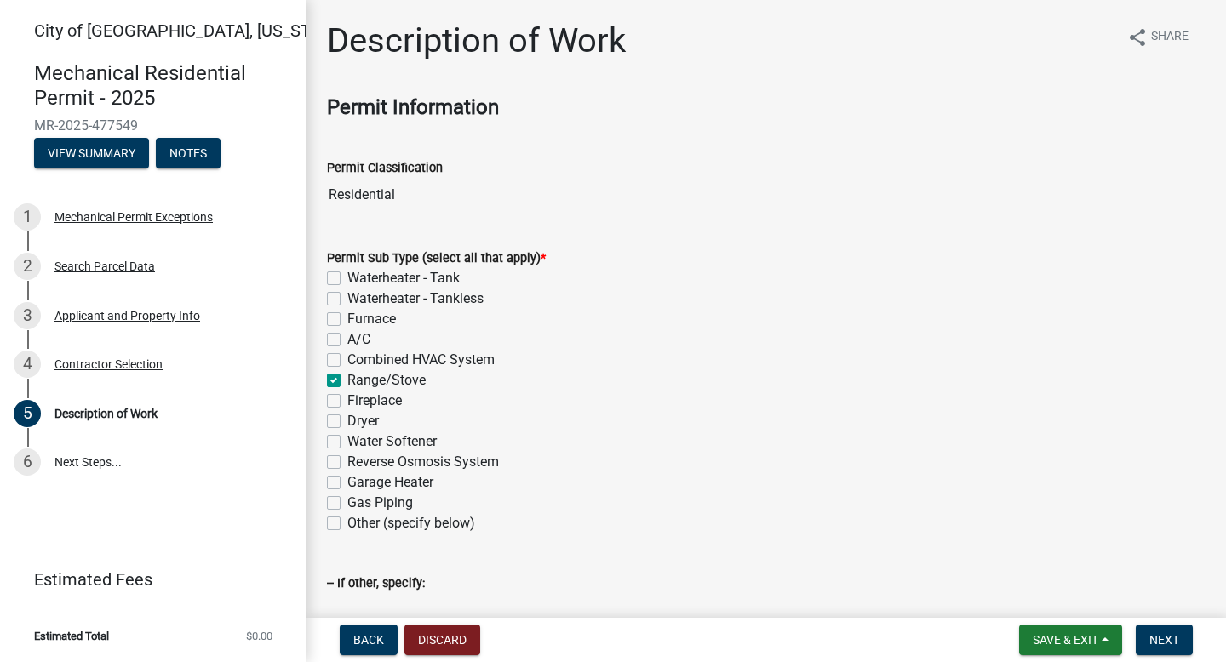
checkbox input "false"
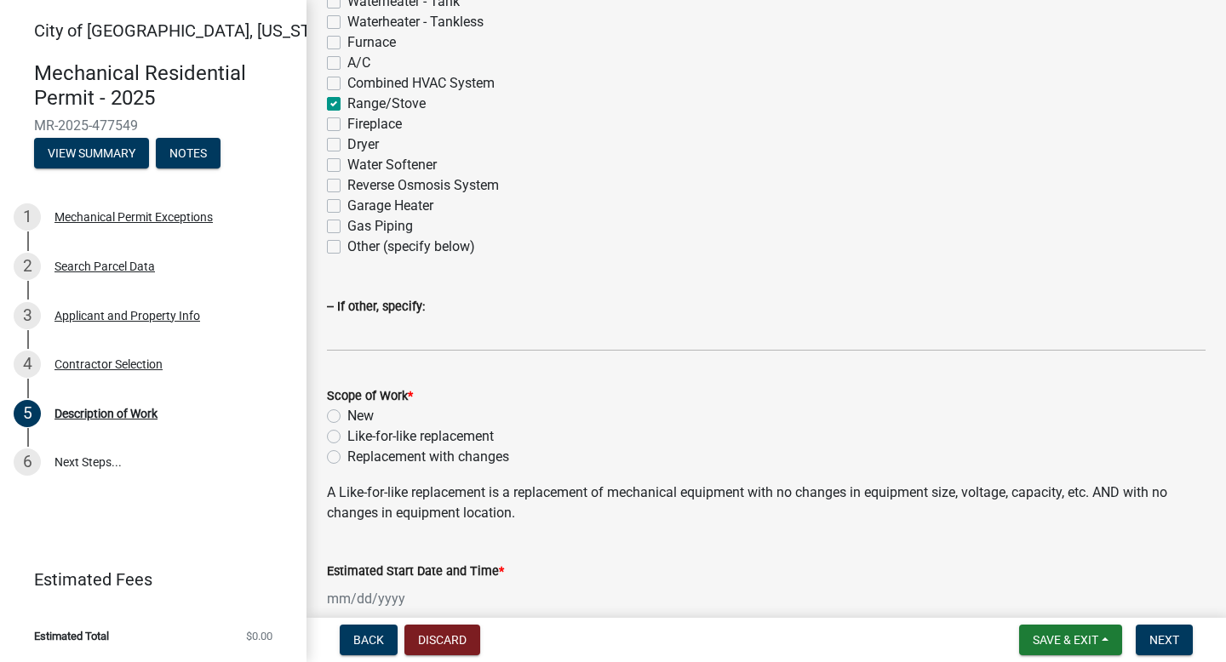
scroll to position [489, 0]
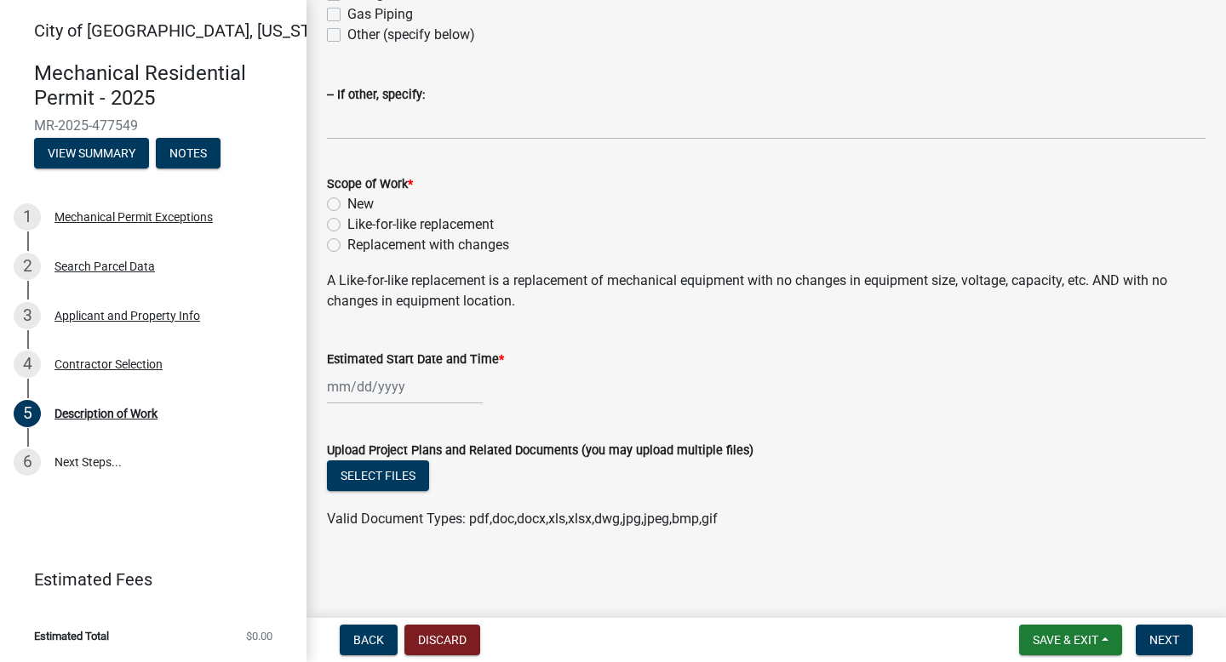
click at [347, 222] on label "Like-for-like replacement" at bounding box center [420, 225] width 146 height 20
click at [347, 222] on input "Like-for-like replacement" at bounding box center [352, 220] width 11 height 11
radio input "true"
click at [348, 386] on div at bounding box center [405, 386] width 156 height 35
select select "9"
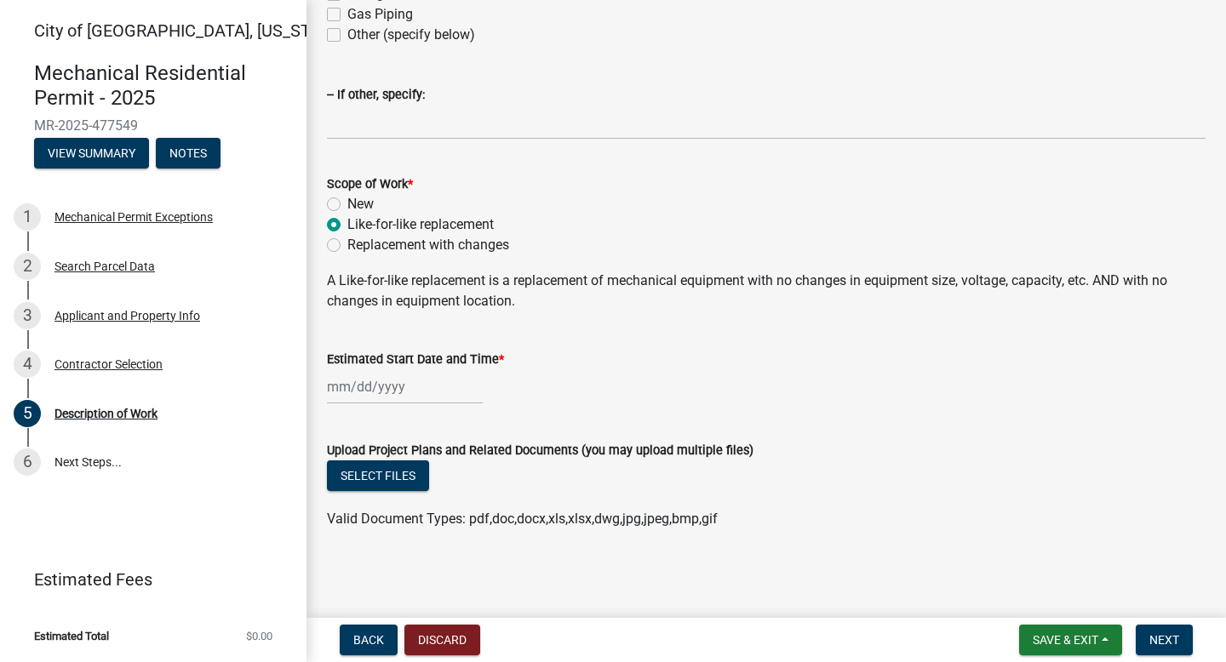
select select "2025"
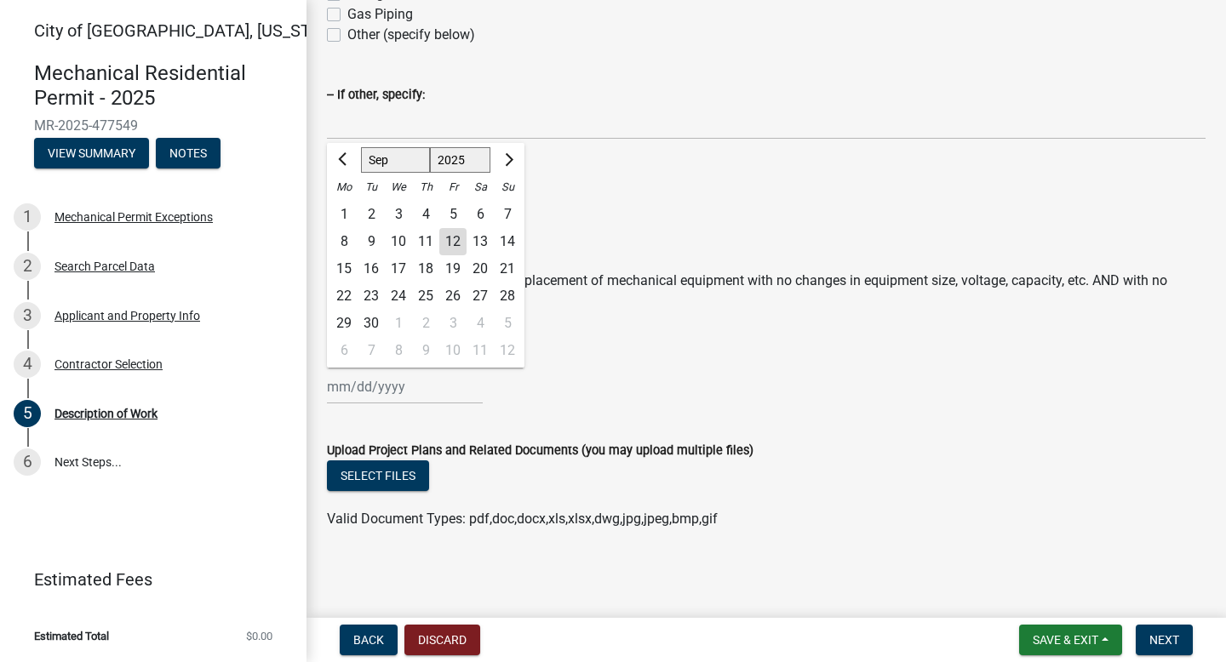
click at [448, 239] on div "12" at bounding box center [452, 241] width 27 height 27
type input "09/12/2025"
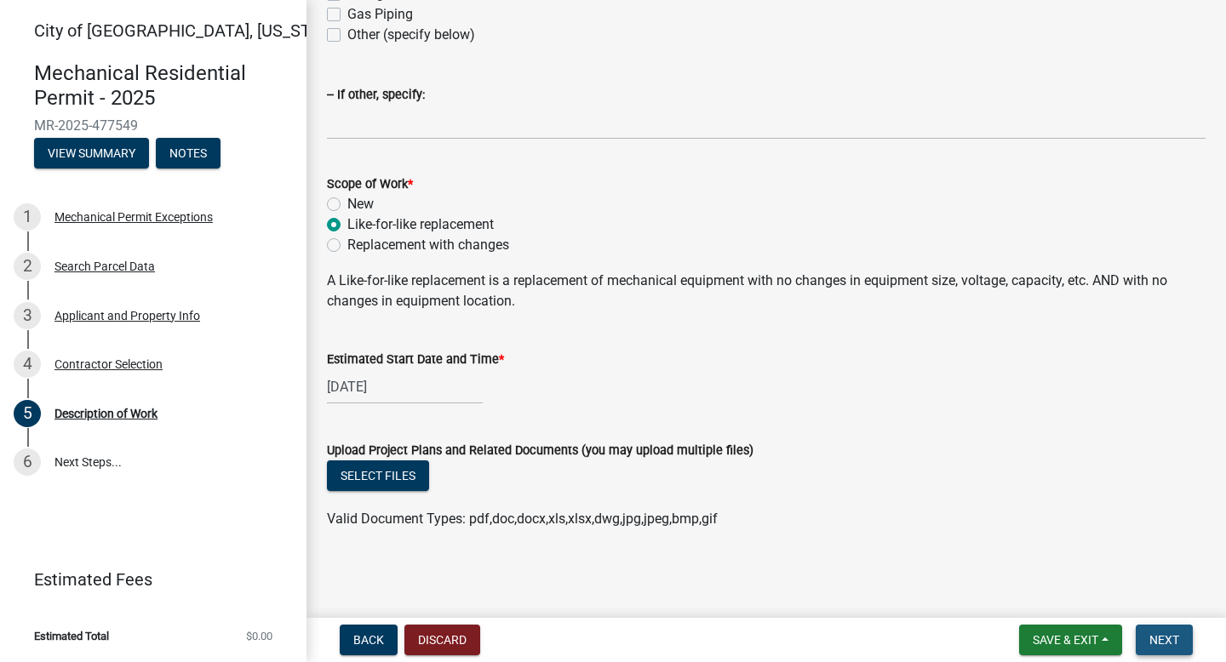
click at [1160, 576] on button "Next" at bounding box center [1164, 640] width 57 height 31
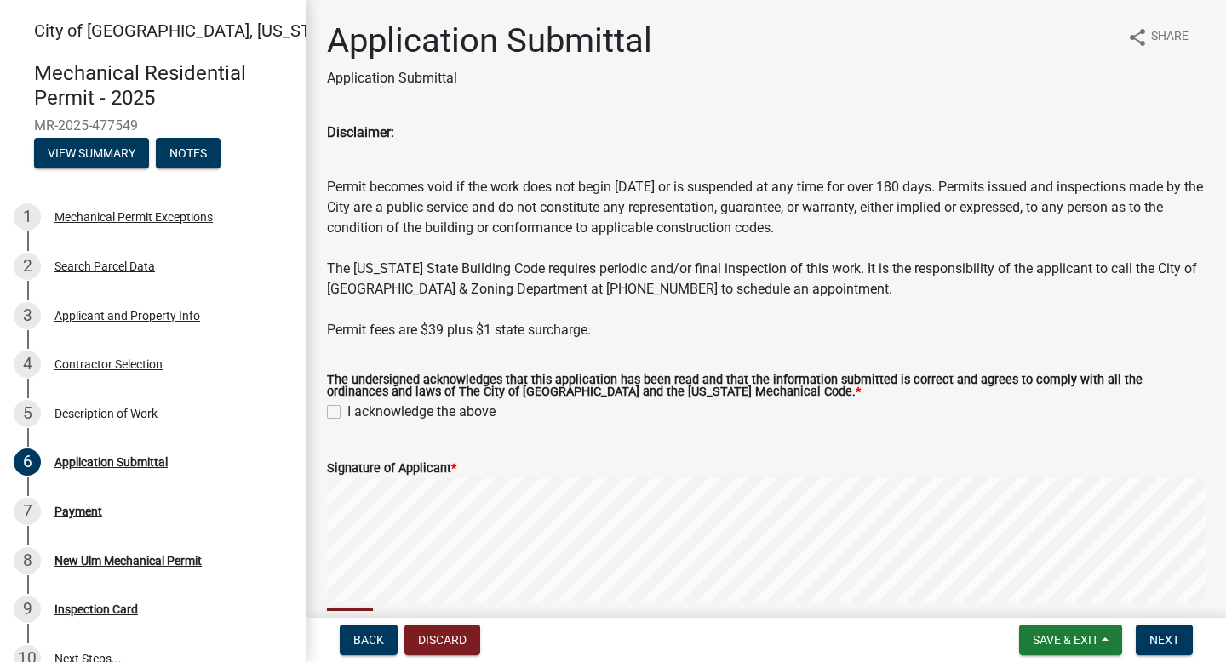
click at [347, 407] on label "I acknowledge the above" at bounding box center [421, 412] width 148 height 20
click at [347, 407] on input "I acknowledge the above" at bounding box center [352, 407] width 11 height 11
checkbox input "true"
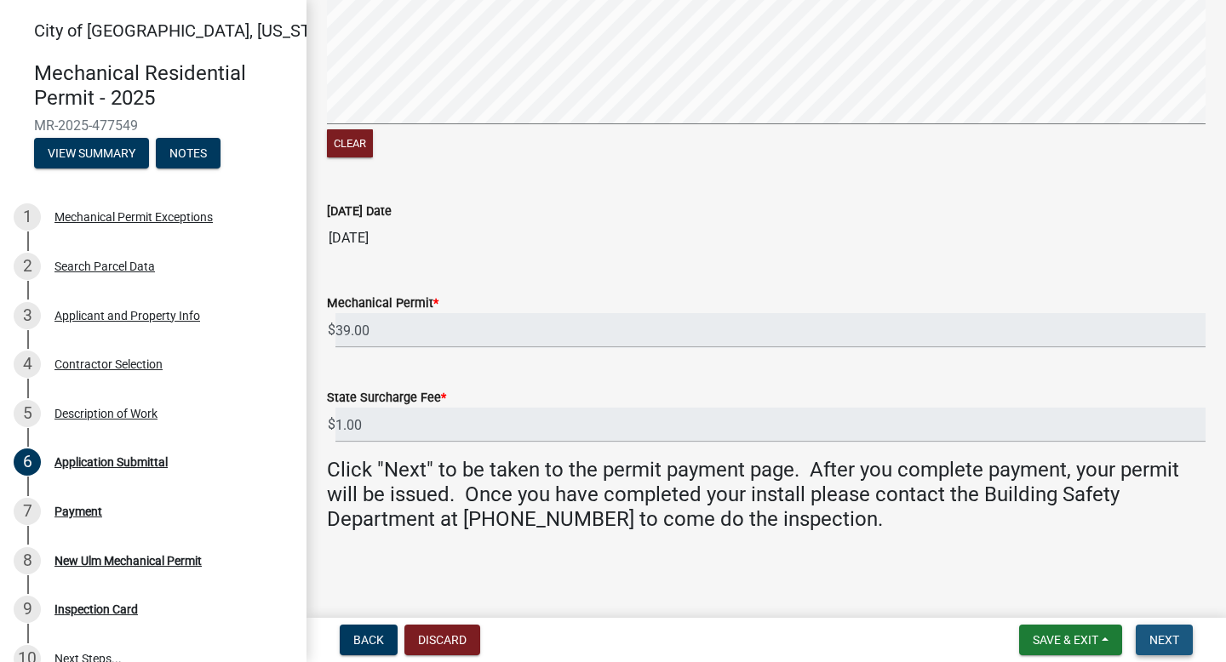
click at [1171, 576] on span "Next" at bounding box center [1164, 640] width 30 height 14
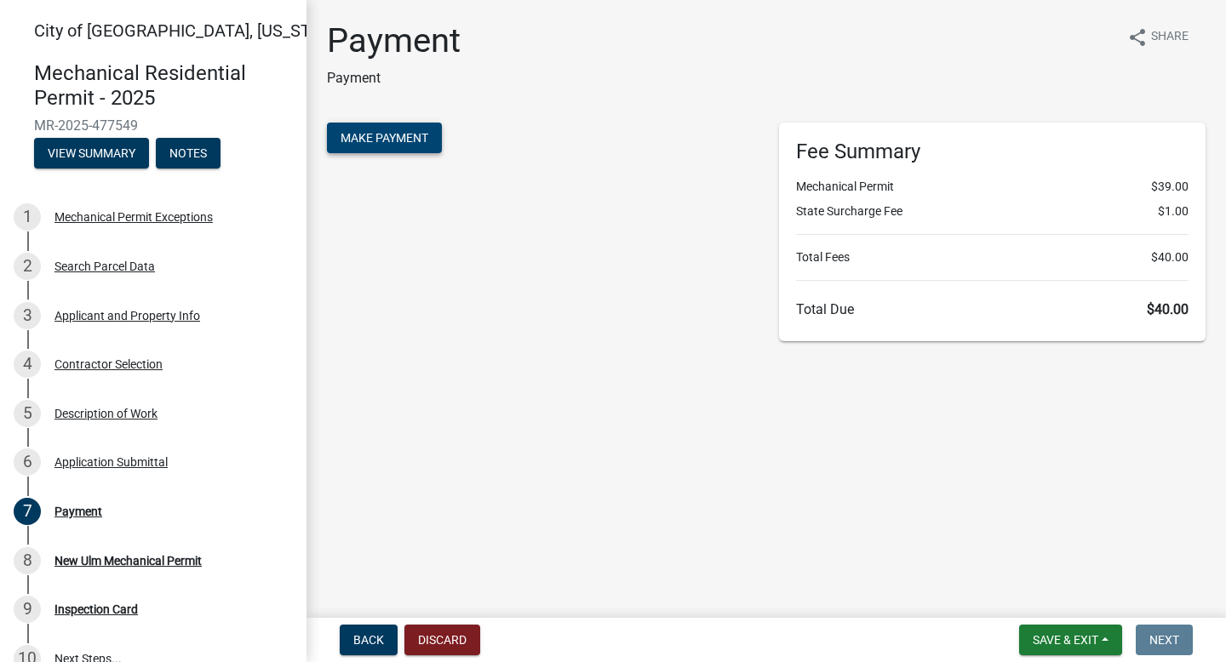
click at [378, 136] on span "Make Payment" at bounding box center [384, 138] width 88 height 14
